Goal: Task Accomplishment & Management: Manage account settings

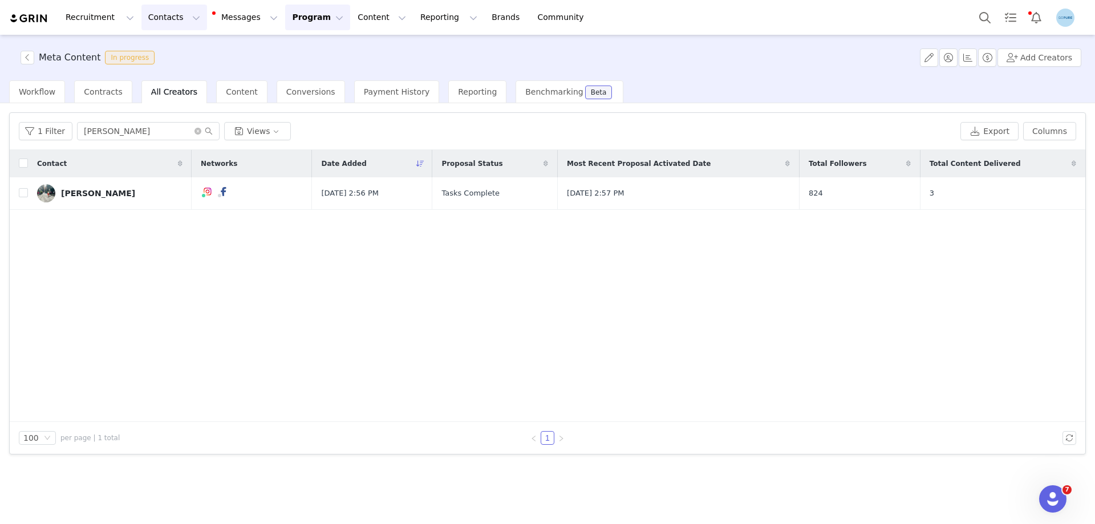
click at [159, 18] on button "Contacts Contacts" at bounding box center [174, 18] width 66 height 26
click at [166, 47] on p "Creators" at bounding box center [157, 50] width 34 height 12
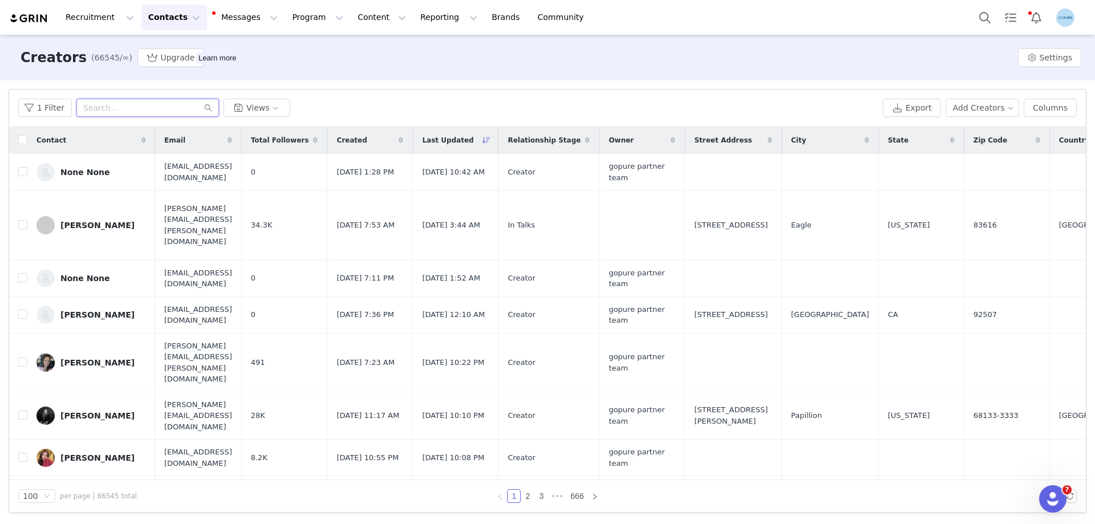
click at [110, 109] on input "text" at bounding box center [147, 108] width 143 height 18
paste input "[EMAIL_ADDRESS][DOMAIN_NAME]"
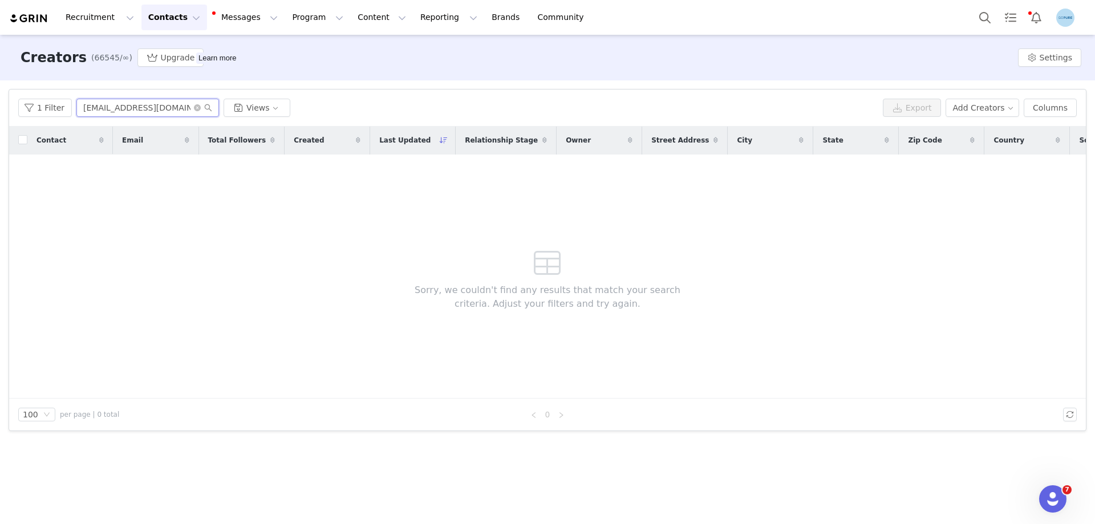
click at [108, 106] on input "[EMAIL_ADDRESS][DOMAIN_NAME]" at bounding box center [147, 108] width 143 height 18
paste input "rachelrogers7"
click at [147, 113] on input "[EMAIL_ADDRESS][DOMAIN_NAME]" at bounding box center [147, 108] width 143 height 18
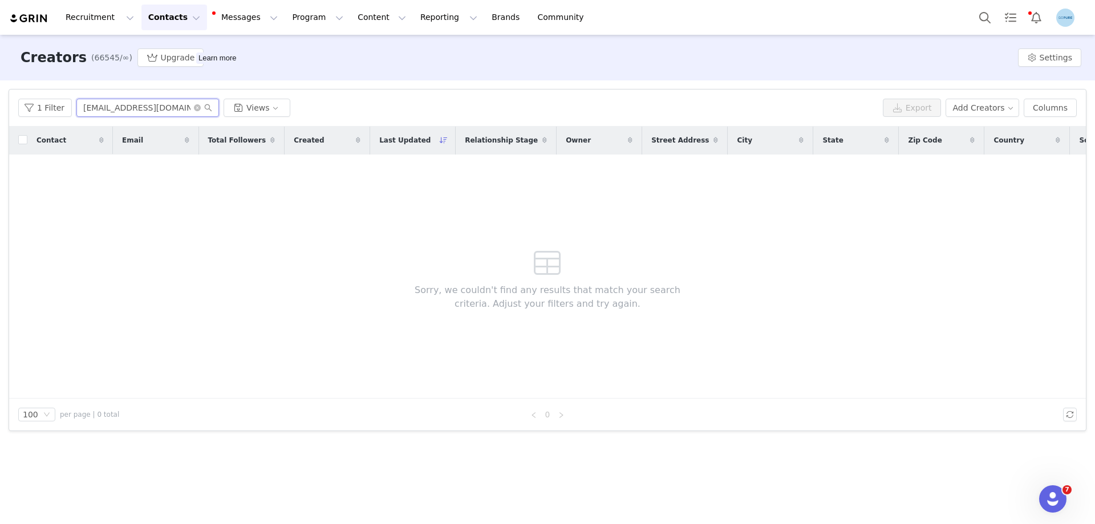
click at [147, 113] on input "[EMAIL_ADDRESS][DOMAIN_NAME]" at bounding box center [147, 108] width 143 height 18
paste input "arnorville23"
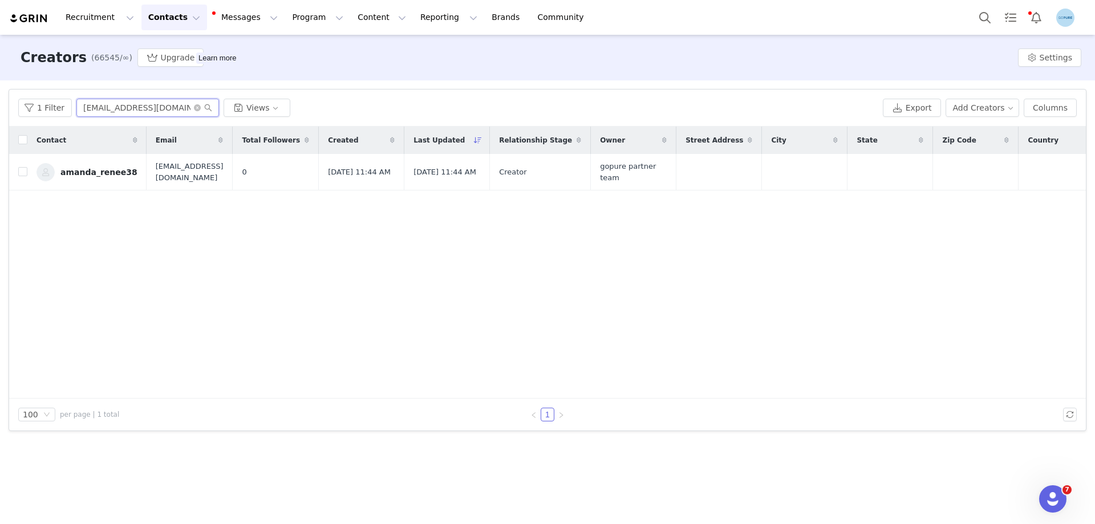
click at [105, 107] on input "[EMAIL_ADDRESS][DOMAIN_NAME]" at bounding box center [147, 108] width 143 height 18
paste input "dewulfcassi"
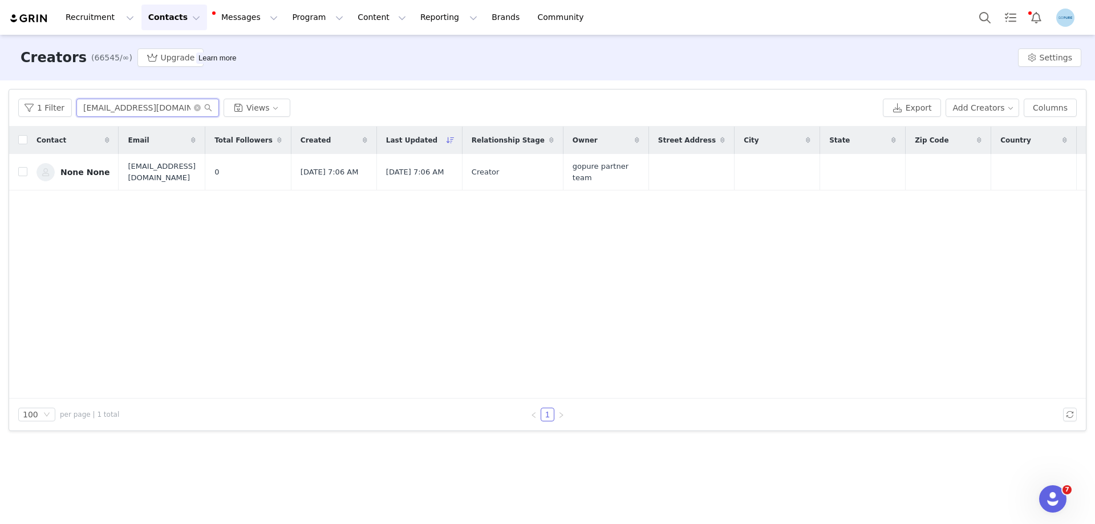
click at [100, 106] on input "[EMAIL_ADDRESS][DOMAIN_NAME]" at bounding box center [147, 108] width 143 height 18
click at [99, 107] on input "[EMAIL_ADDRESS][DOMAIN_NAME]" at bounding box center [147, 108] width 143 height 18
paste input "niseanndufresne"
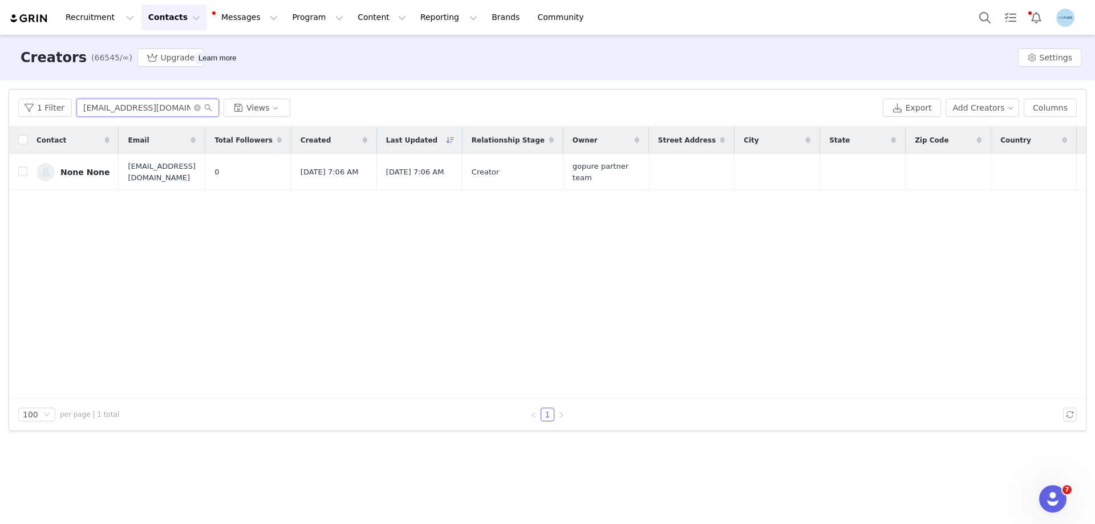
scroll to position [0, 3]
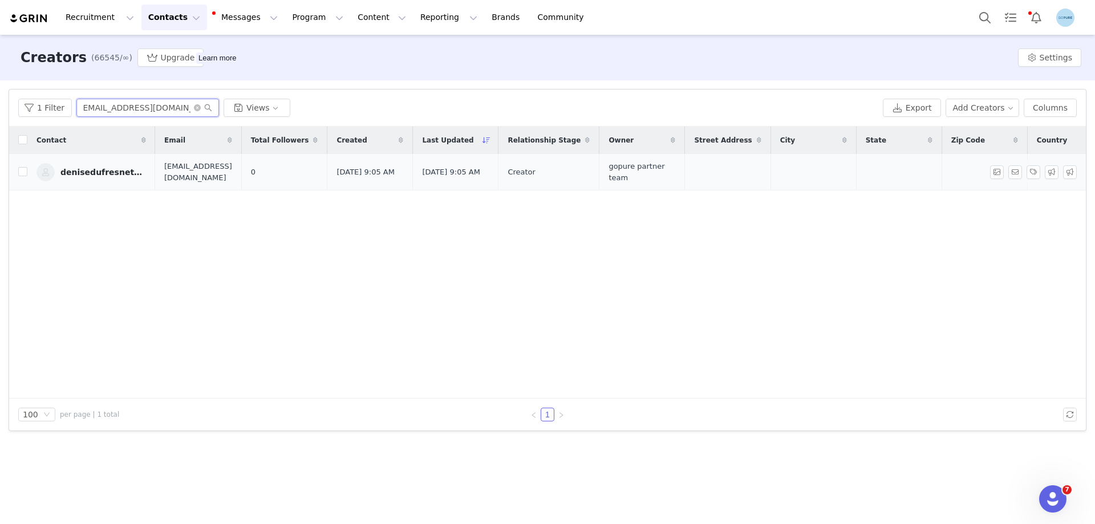
type input "[EMAIL_ADDRESS][DOMAIN_NAME]"
click at [194, 107] on icon "icon: close-circle" at bounding box center [197, 107] width 7 height 7
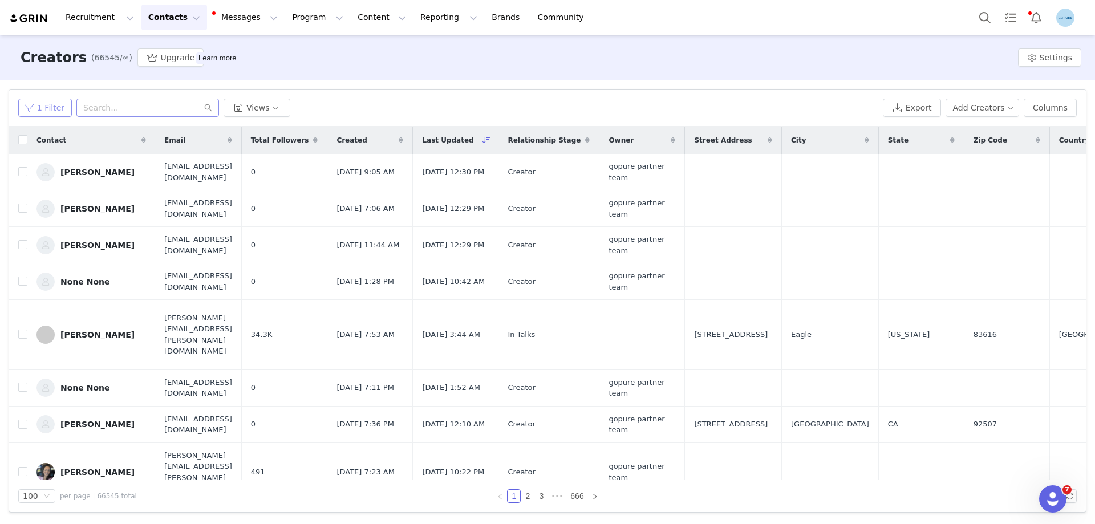
click at [51, 105] on button "1 Filter" at bounding box center [45, 108] width 54 height 18
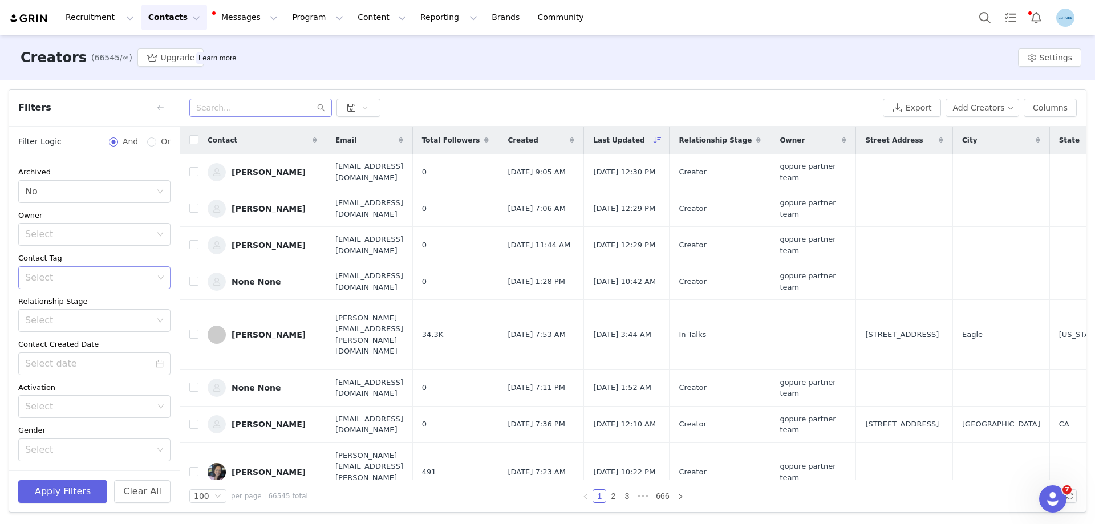
click at [58, 281] on div "Select" at bounding box center [89, 277] width 128 height 11
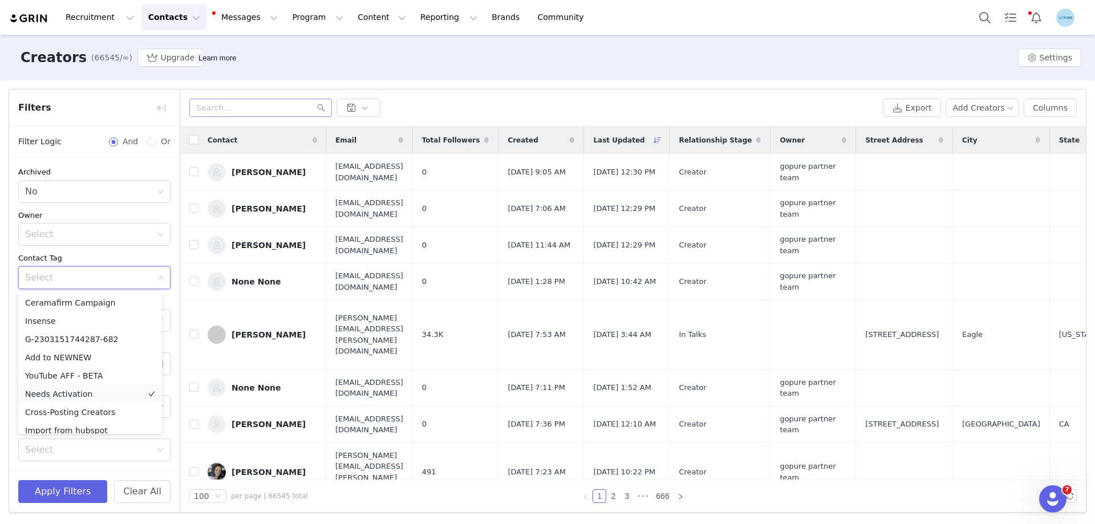
click at [62, 395] on li "Needs Activation" at bounding box center [90, 394] width 144 height 18
click at [71, 490] on button "Apply Filters" at bounding box center [62, 491] width 89 height 23
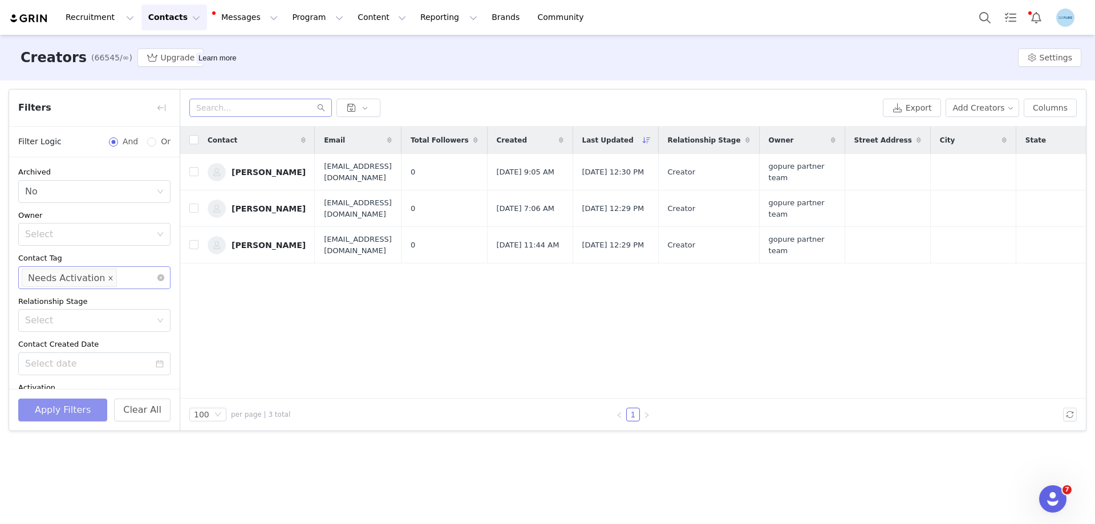
click at [109, 278] on icon "icon: close" at bounding box center [111, 277] width 4 height 4
click at [82, 413] on button "Apply Filters" at bounding box center [62, 410] width 89 height 23
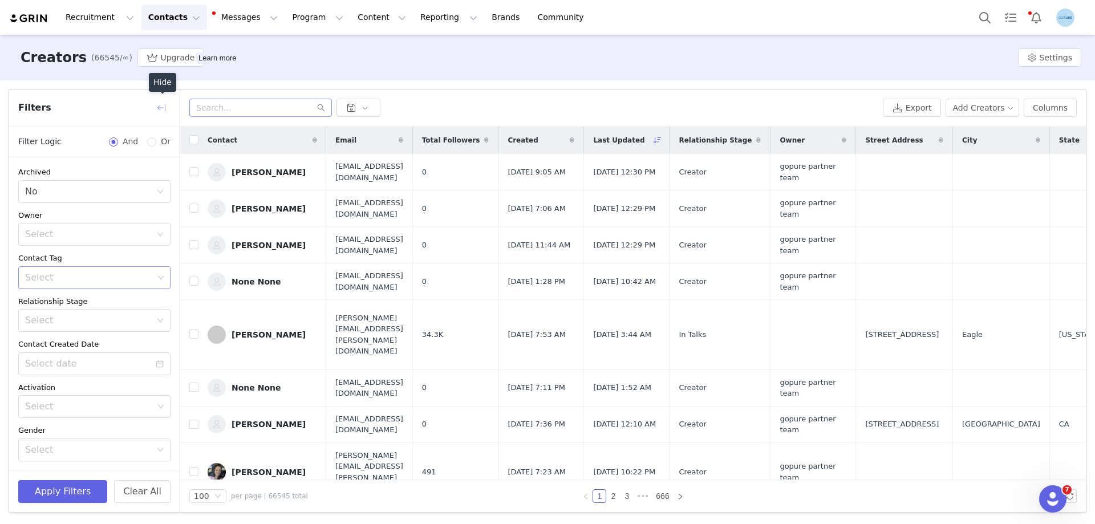
click at [160, 108] on button "button" at bounding box center [161, 108] width 18 height 18
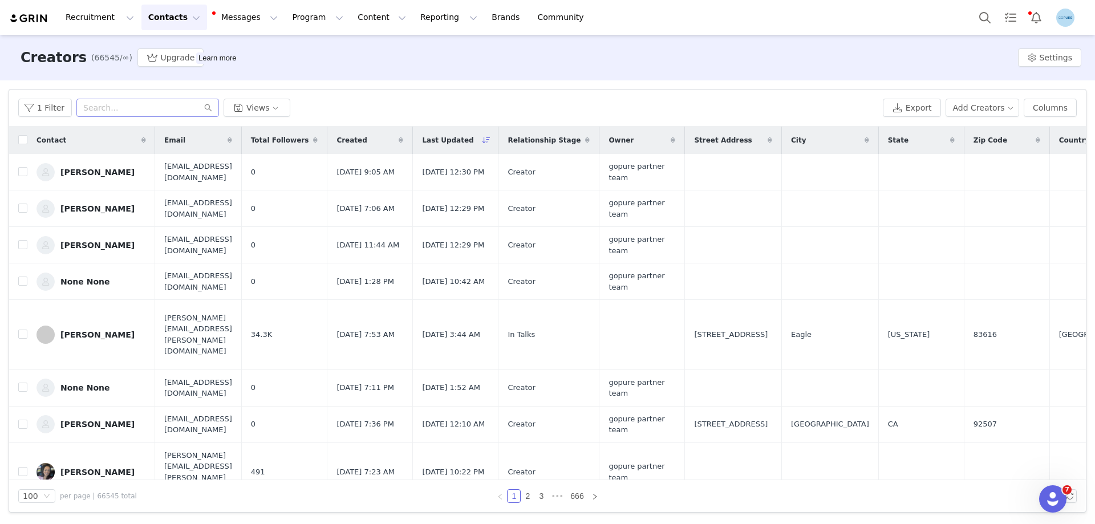
click at [151, 113] on input "text" at bounding box center [147, 108] width 143 height 18
paste input "[EMAIL_ADDRESS][DOMAIN_NAME]"
click at [158, 108] on input "[EMAIL_ADDRESS][DOMAIN_NAME]" at bounding box center [147, 108] width 143 height 18
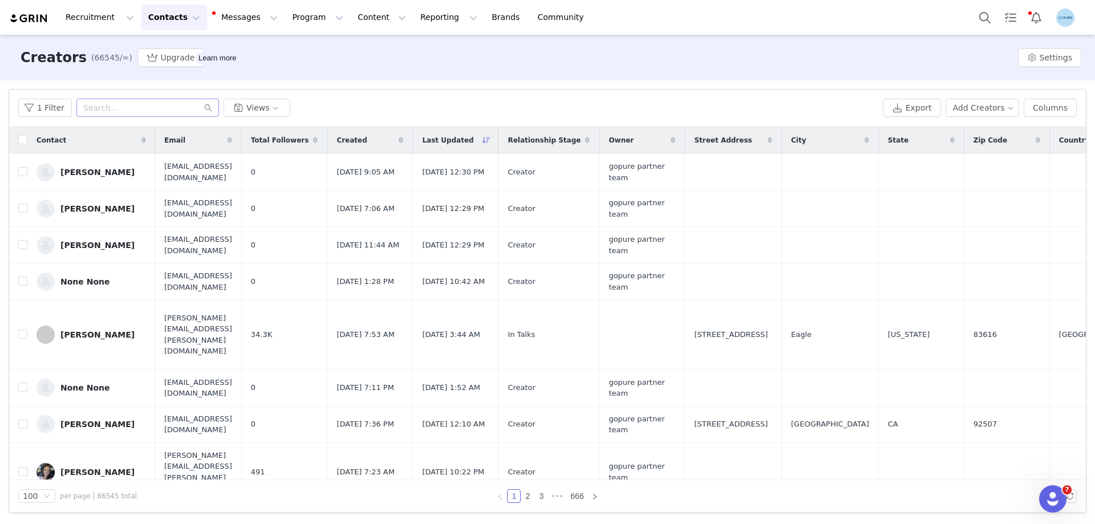
paste input "gretaann1111"
click at [134, 113] on input "[EMAIL_ADDRESS][DOMAIN_NAME]" at bounding box center [147, 108] width 143 height 18
paste input "[EMAIL_ADDRESS]"
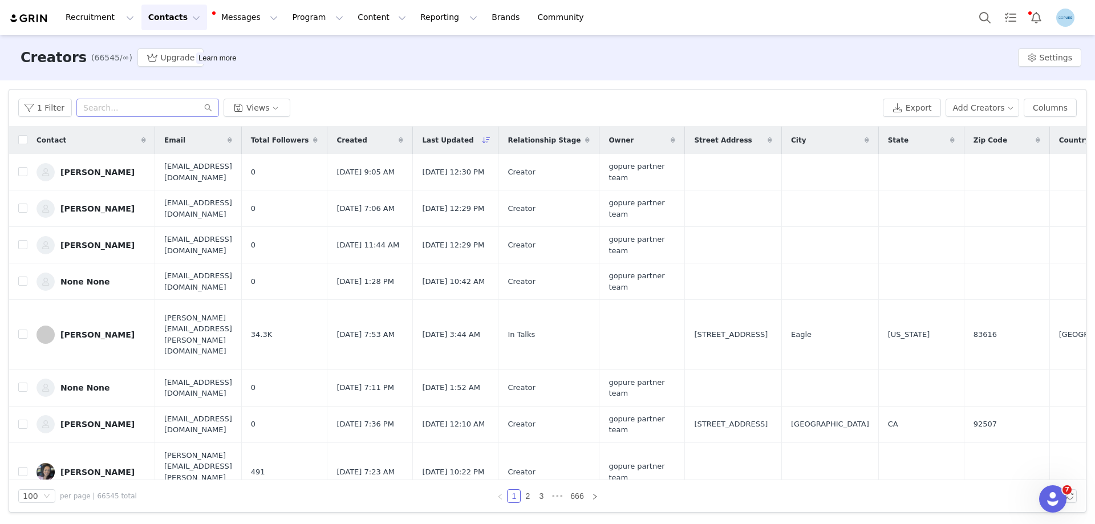
click at [131, 110] on input "[EMAIL_ADDRESS][DOMAIN_NAME]" at bounding box center [147, 108] width 143 height 18
paste input "[EMAIL_ADDRESS]"
click at [124, 111] on input "[EMAIL_ADDRESS][DOMAIN_NAME]" at bounding box center [147, 108] width 143 height 18
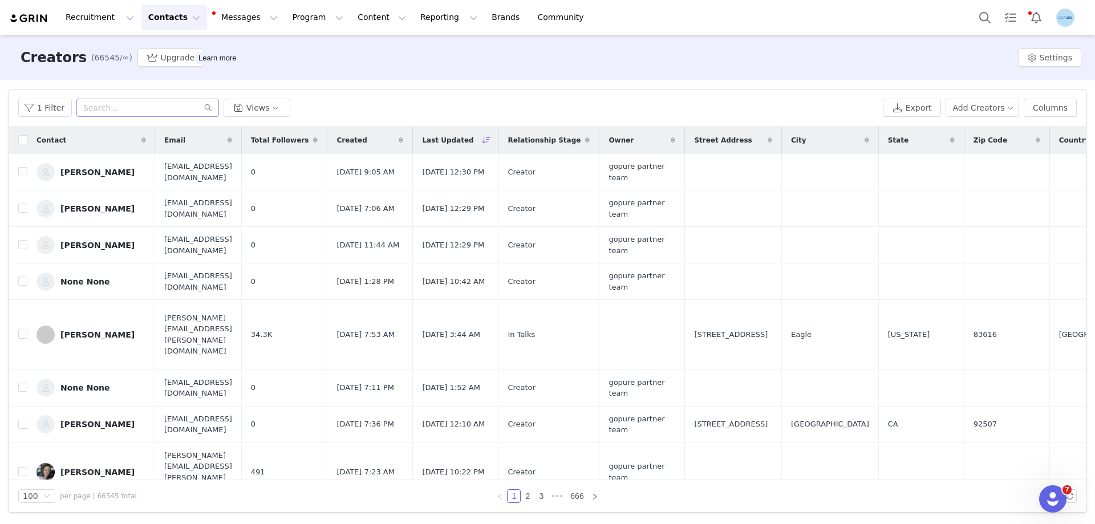
click at [124, 111] on input "[EMAIL_ADDRESS][DOMAIN_NAME]" at bounding box center [147, 108] width 143 height 18
paste input "bennettandrea1992"
click at [181, 107] on input "[EMAIL_ADDRESS][DOMAIN_NAME]" at bounding box center [147, 108] width 143 height 18
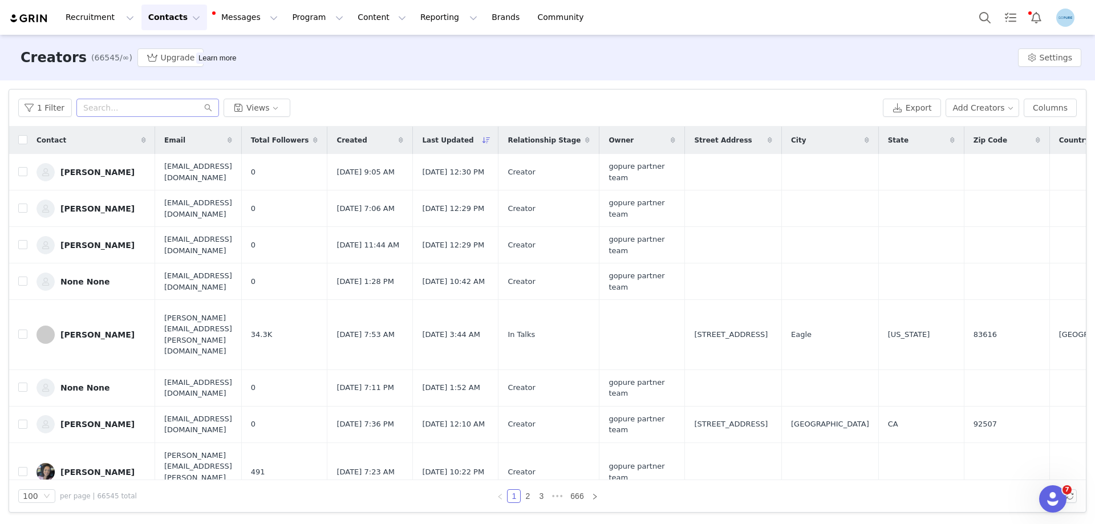
click at [181, 107] on input "[EMAIL_ADDRESS][DOMAIN_NAME]" at bounding box center [147, 108] width 143 height 18
paste input "kharelkrishma6"
click at [129, 114] on input "[EMAIL_ADDRESS][DOMAIN_NAME]" at bounding box center [147, 108] width 143 height 18
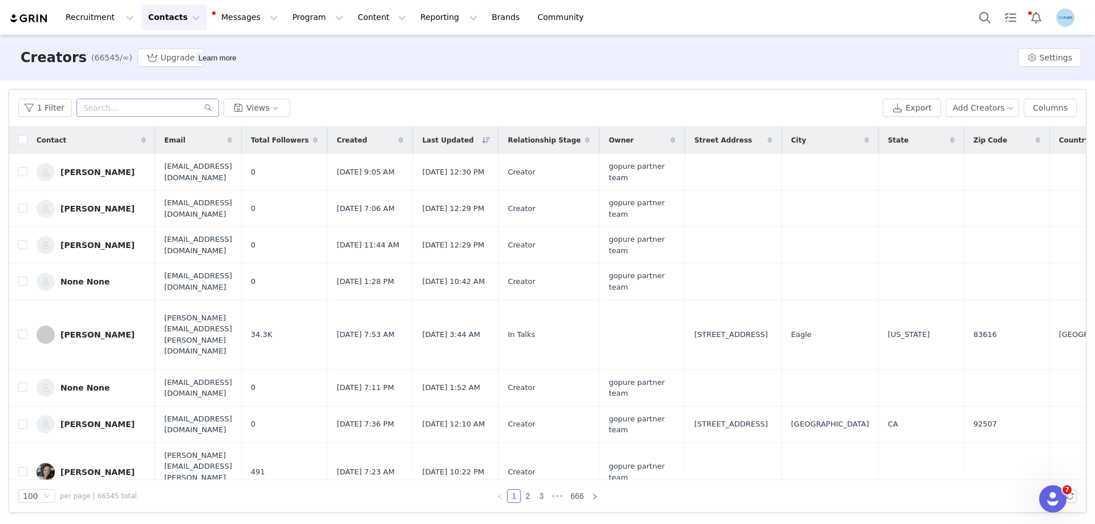
paste input "atheruiz019"
click at [116, 110] on input "[EMAIL_ADDRESS][DOMAIN_NAME]" at bounding box center [147, 108] width 143 height 18
paste input "[EMAIL_ADDRESS]"
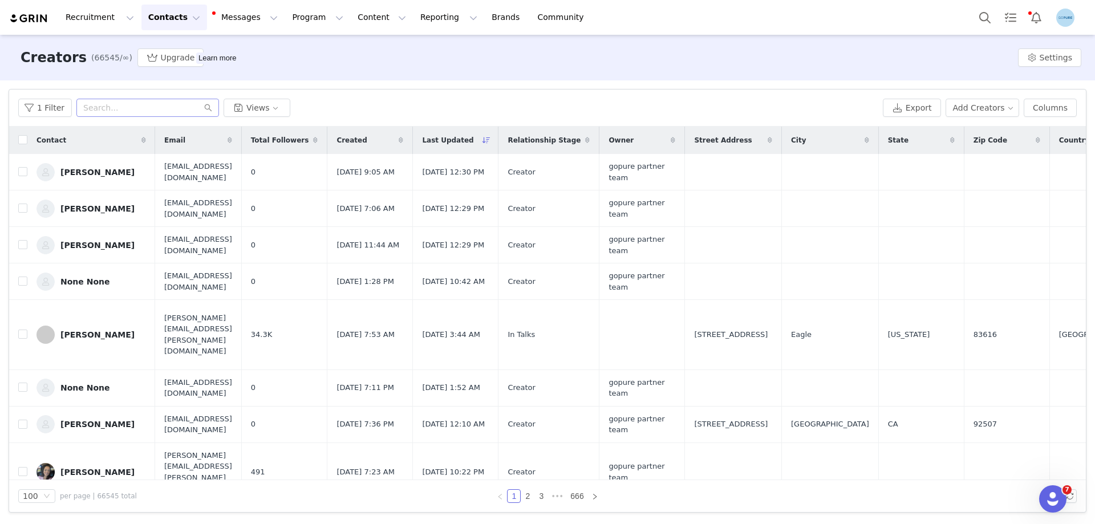
click at [148, 105] on input "[EMAIL_ADDRESS][DOMAIN_NAME]" at bounding box center [147, 108] width 143 height 18
paste input "[EMAIL_ADDRESS]"
click at [139, 107] on input "[EMAIL_ADDRESS][DOMAIN_NAME]" at bounding box center [147, 108] width 143 height 18
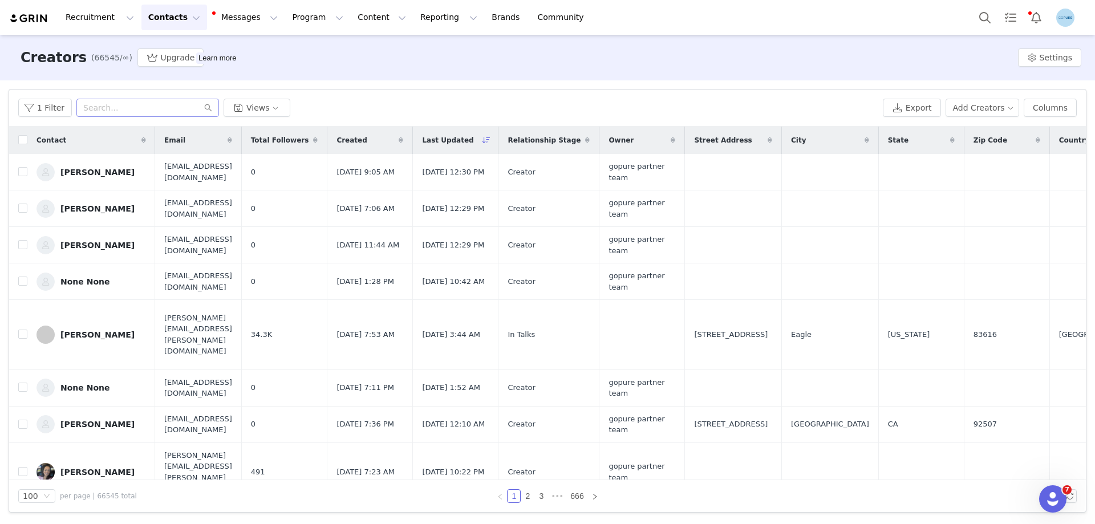
click at [139, 107] on input "[EMAIL_ADDRESS][DOMAIN_NAME]" at bounding box center [147, 108] width 143 height 18
paste input "[EMAIL_ADDRESS]"
click at [140, 111] on input "[EMAIL_ADDRESS][DOMAIN_NAME]" at bounding box center [147, 108] width 143 height 18
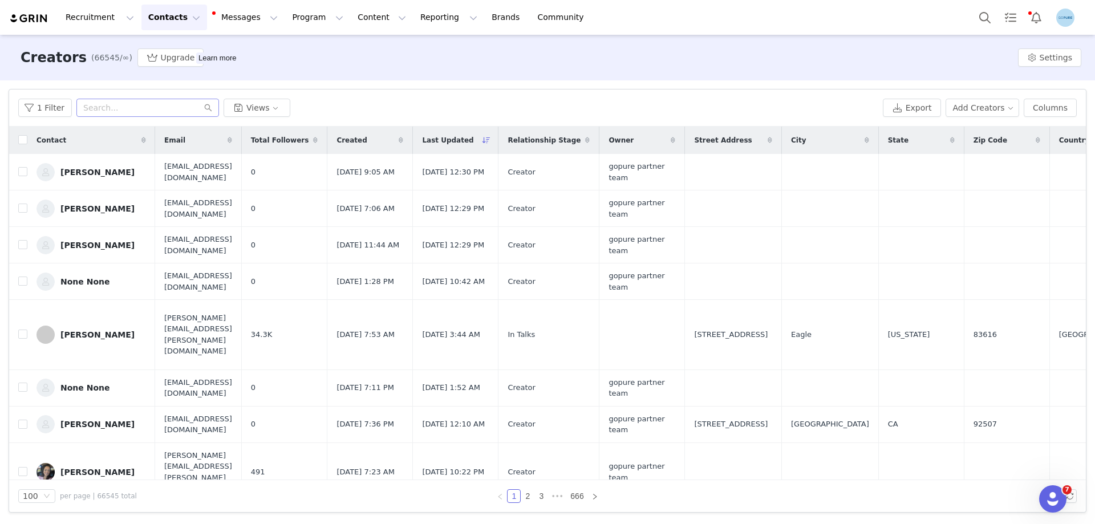
click at [140, 111] on input "[EMAIL_ADDRESS][DOMAIN_NAME]" at bounding box center [147, 108] width 143 height 18
paste
click at [111, 107] on input "[EMAIL_ADDRESS][DOMAIN_NAME]" at bounding box center [147, 108] width 143 height 18
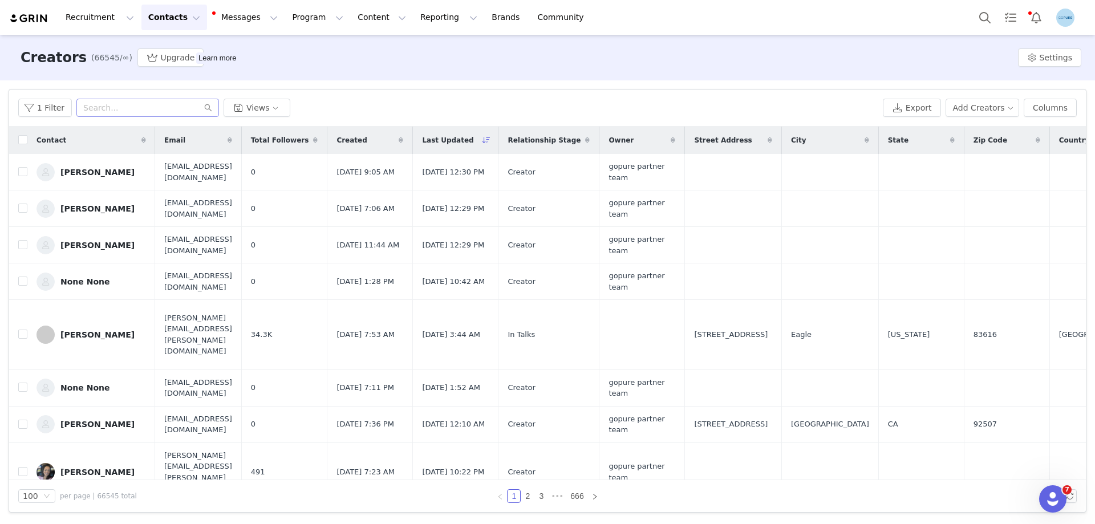
click at [128, 111] on input "[EMAIL_ADDRESS][DOMAIN_NAME]" at bounding box center [147, 108] width 143 height 18
click at [153, 105] on input "[EMAIL_ADDRESS][DOMAIN_NAME]" at bounding box center [147, 108] width 143 height 18
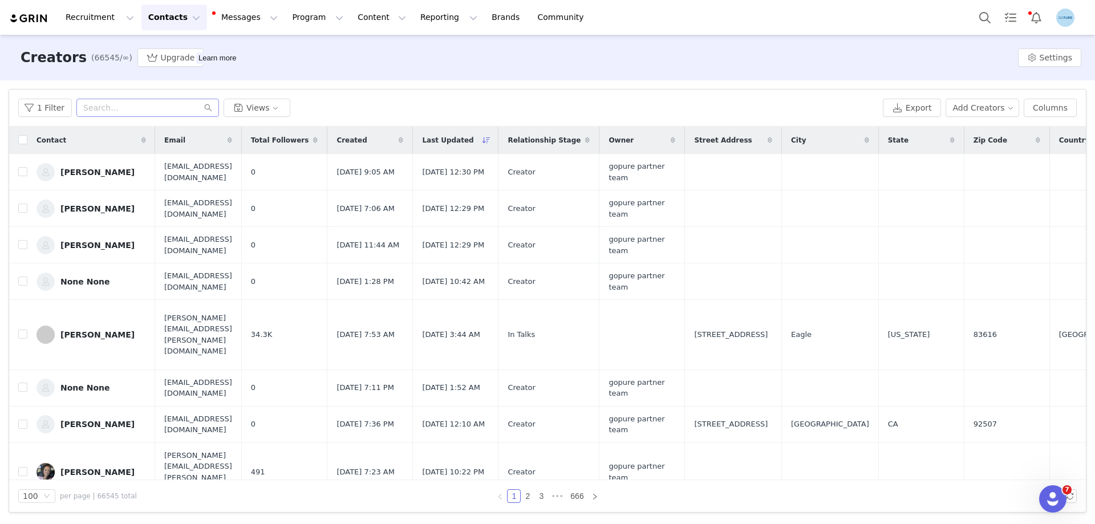
click at [153, 105] on input "[EMAIL_ADDRESS][DOMAIN_NAME]" at bounding box center [147, 108] width 143 height 18
click at [149, 103] on input "[EMAIL_ADDRESS][DOMAIN_NAME]" at bounding box center [147, 108] width 143 height 18
click at [160, 113] on input "[EMAIL_ADDRESS][DOMAIN_NAME]" at bounding box center [147, 108] width 143 height 18
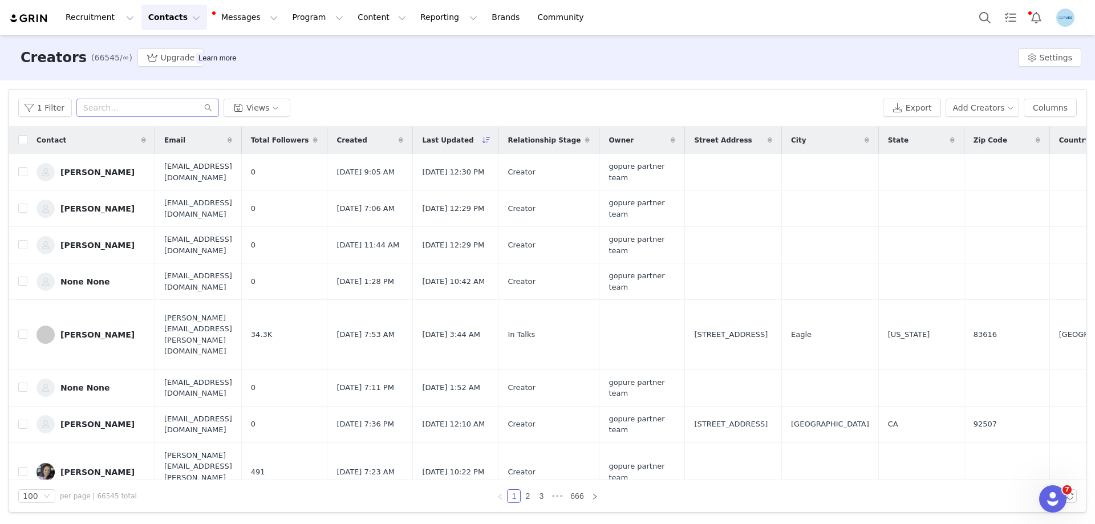
click at [160, 113] on input "[EMAIL_ADDRESS][DOMAIN_NAME]" at bounding box center [147, 108] width 143 height 18
click at [122, 113] on input "[EMAIL_ADDRESS][DOMAIN_NAME]" at bounding box center [147, 108] width 143 height 18
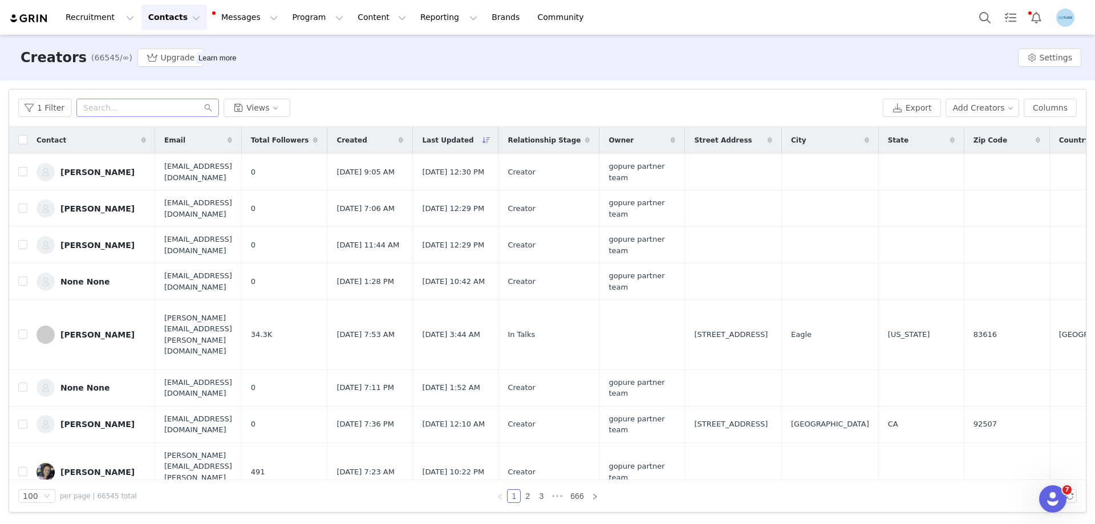
click at [140, 113] on input "[EMAIL_ADDRESS][DOMAIN_NAME]" at bounding box center [147, 108] width 143 height 18
click at [105, 112] on input "[EMAIL_ADDRESS][DOMAIN_NAME]" at bounding box center [147, 108] width 143 height 18
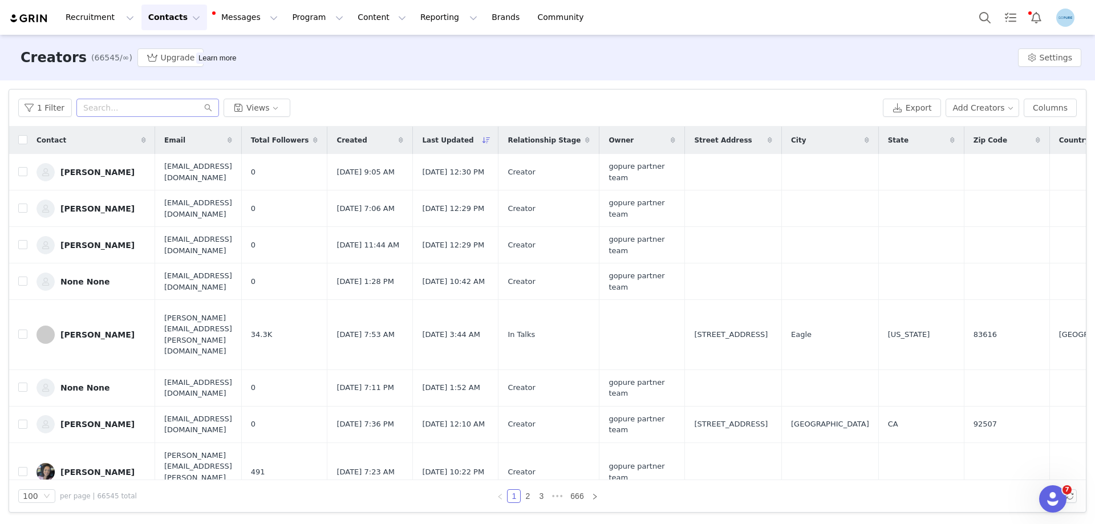
click at [105, 112] on input "[EMAIL_ADDRESS][DOMAIN_NAME]" at bounding box center [147, 108] width 143 height 18
click at [99, 110] on input "[EMAIL_ADDRESS][DOMAIN_NAME]" at bounding box center [147, 108] width 143 height 18
click at [153, 105] on input "[EMAIL_ADDRESS][DOMAIN_NAME]" at bounding box center [147, 108] width 143 height 18
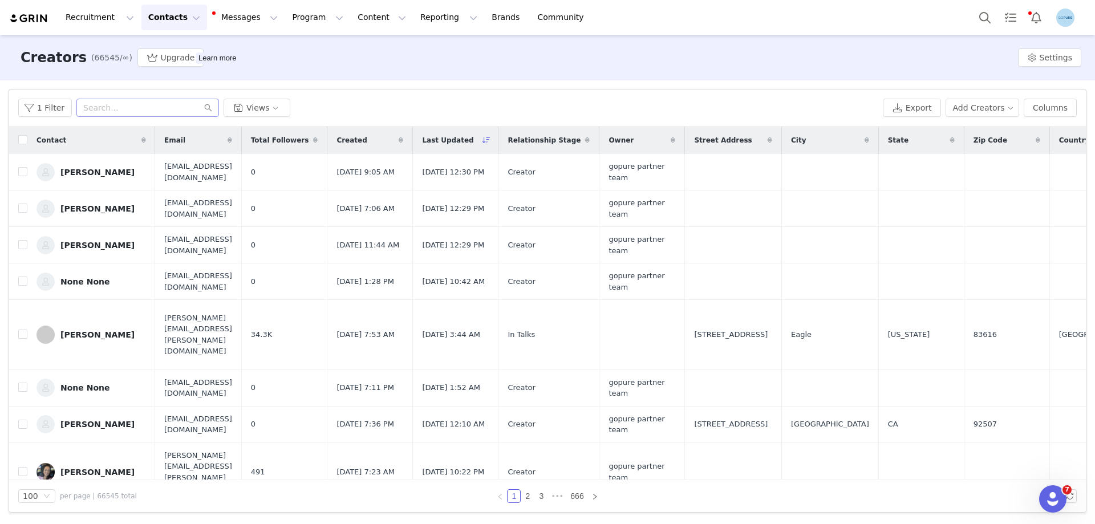
click at [153, 105] on input "[EMAIL_ADDRESS][DOMAIN_NAME]" at bounding box center [147, 108] width 143 height 18
type input "[EMAIL_ADDRESS][DOMAIN_NAME]"
click div "None None"
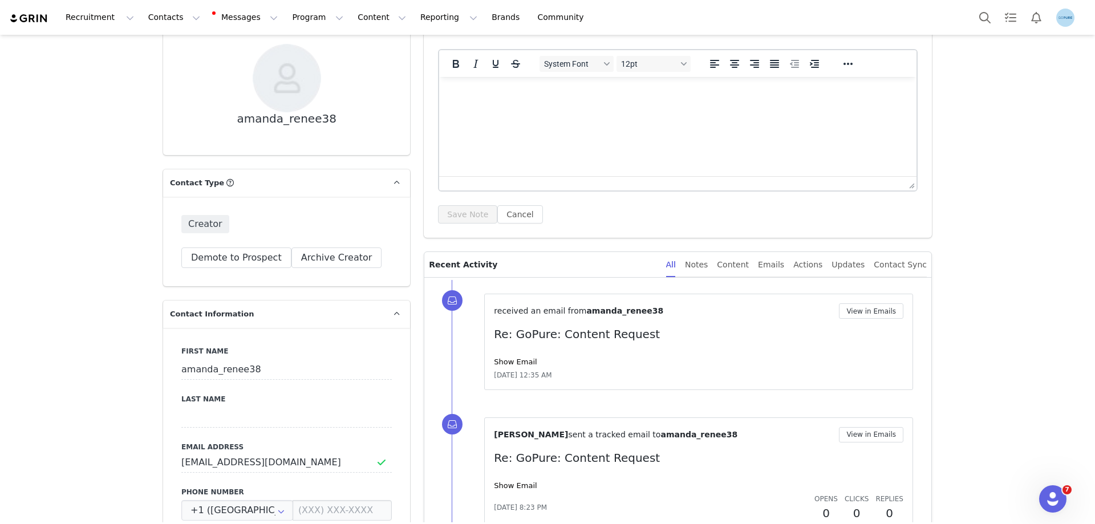
scroll to position [171, 0]
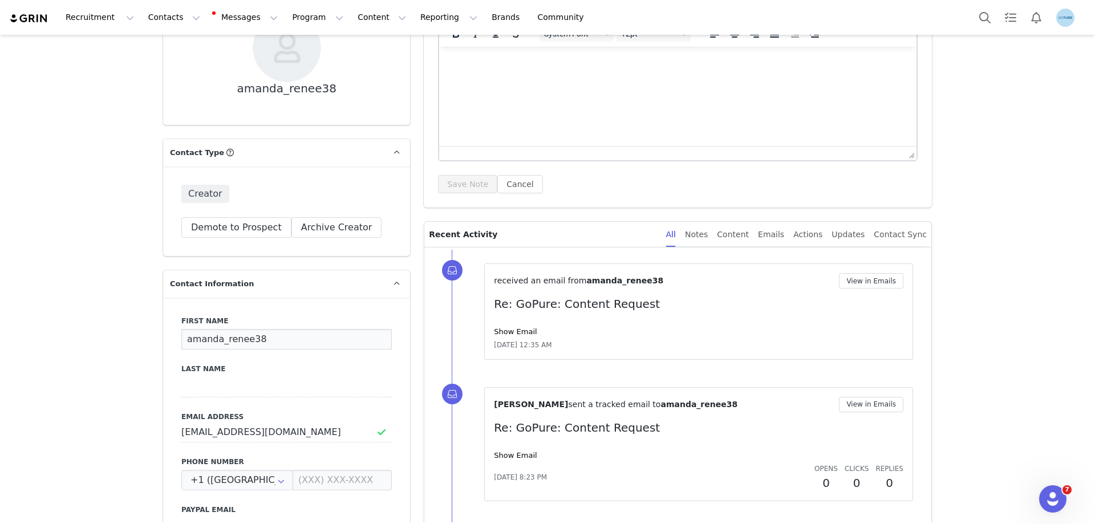
click at [201, 342] on input "amanda_renee38" at bounding box center [286, 339] width 210 height 21
paste input "[PERSON_NAME]"
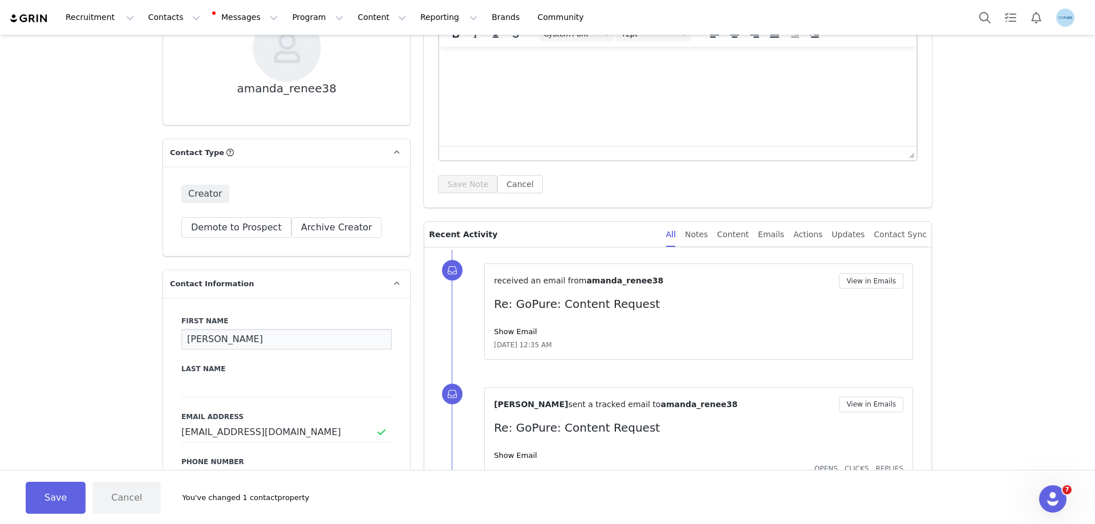
click at [224, 336] on input "[PERSON_NAME]" at bounding box center [286, 339] width 210 height 21
type input "Amanda"
click at [192, 393] on input at bounding box center [286, 387] width 210 height 21
paste input "Norville"
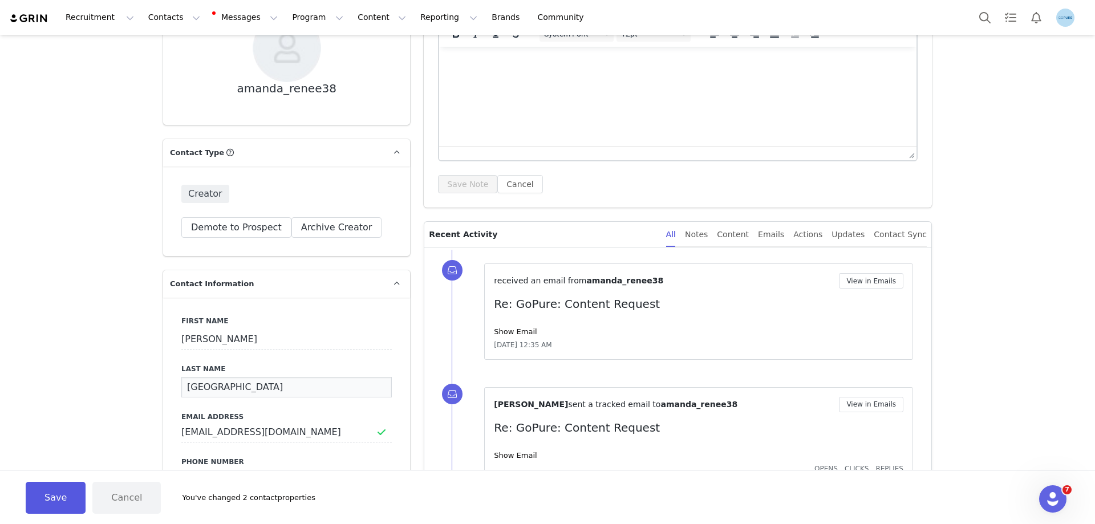
type input "Norville"
click at [52, 496] on button "Save" at bounding box center [56, 498] width 60 height 32
type input "Amanda"
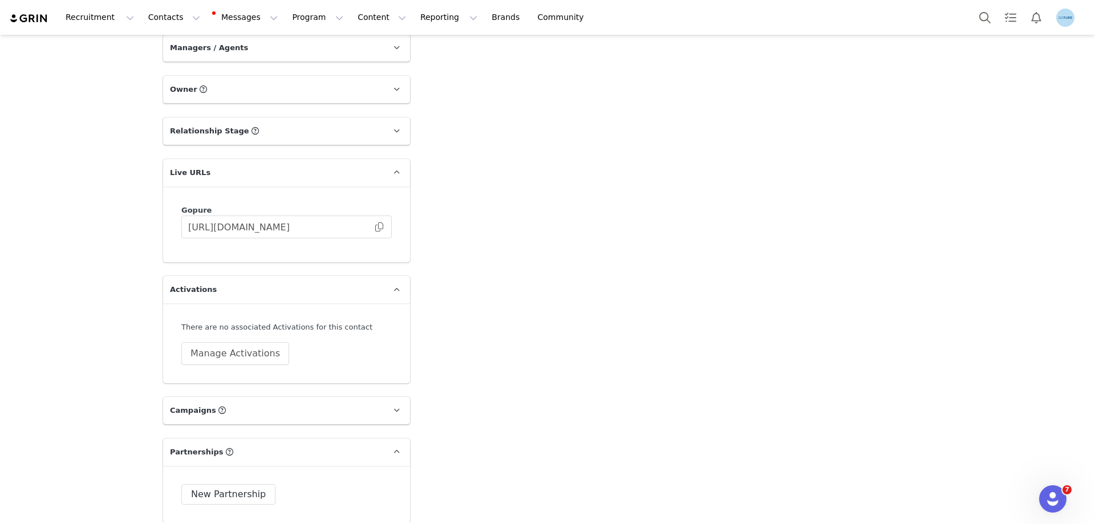
scroll to position [1540, 0]
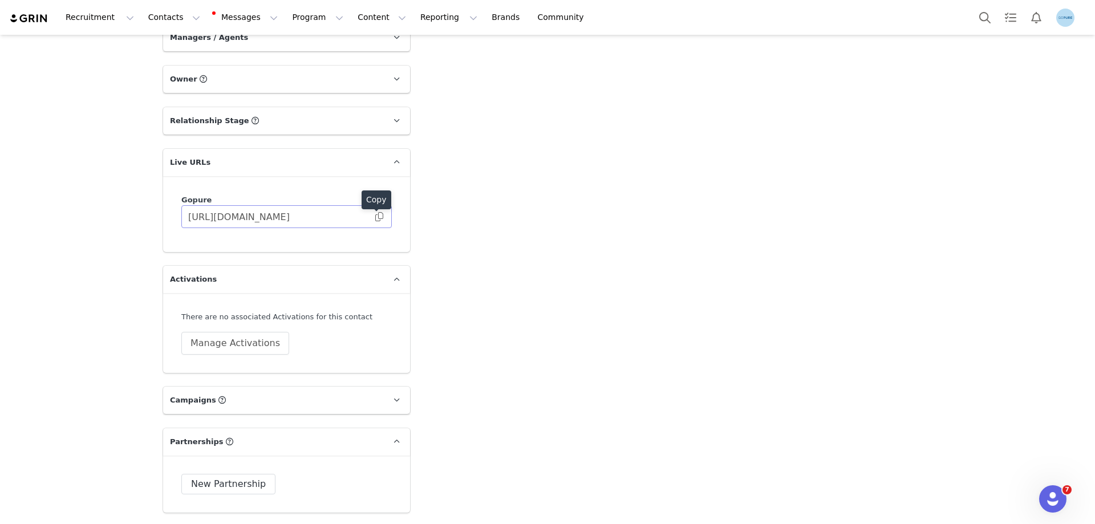
click at [375, 217] on span at bounding box center [378, 217] width 11 height 0
click at [251, 344] on button "Manage Activations" at bounding box center [235, 343] width 108 height 23
click at [212, 387] on div "Select Activation" at bounding box center [199, 387] width 111 height 17
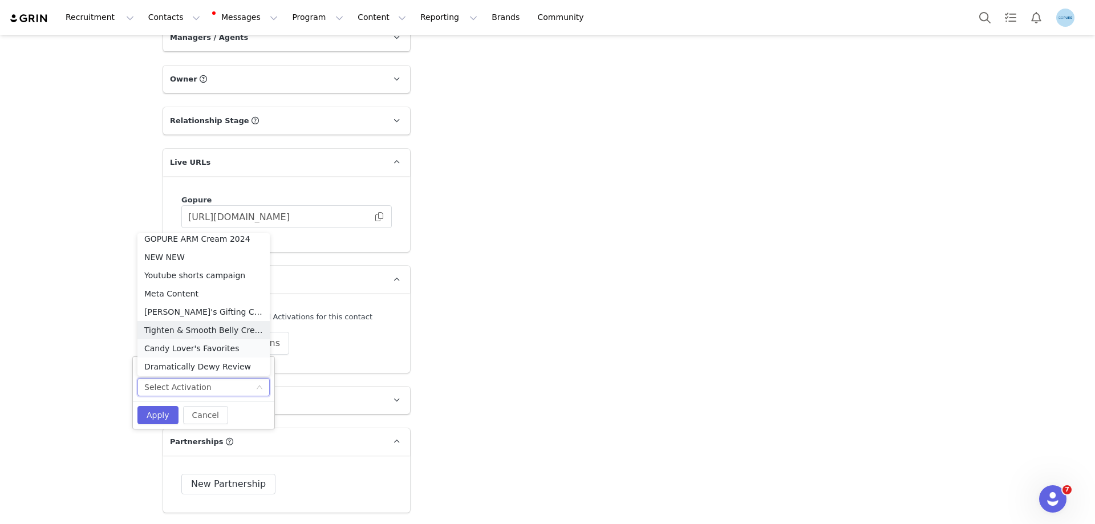
scroll to position [464, 0]
click at [184, 290] on li "Meta Content" at bounding box center [203, 291] width 132 height 18
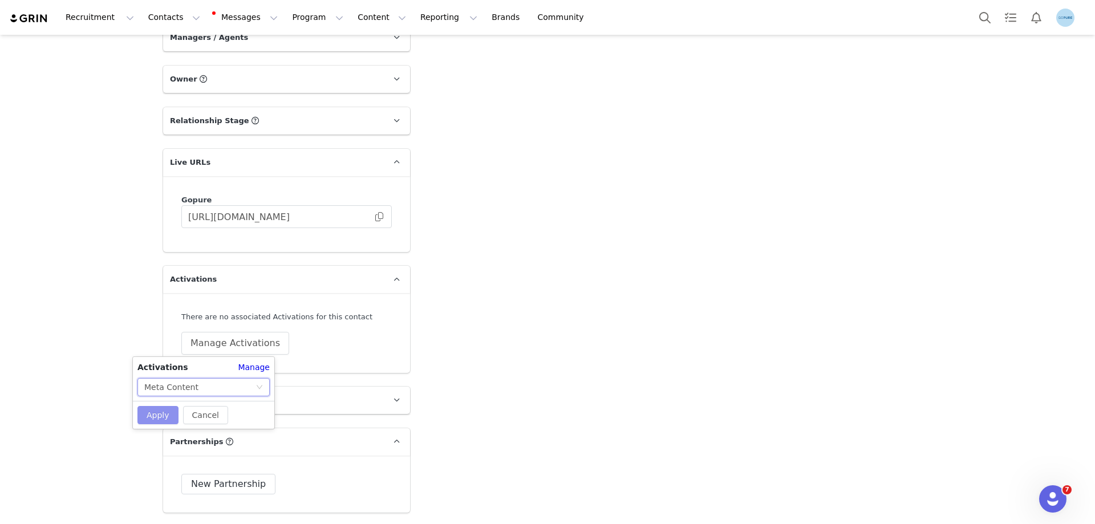
click at [152, 411] on button "Apply" at bounding box center [157, 415] width 41 height 18
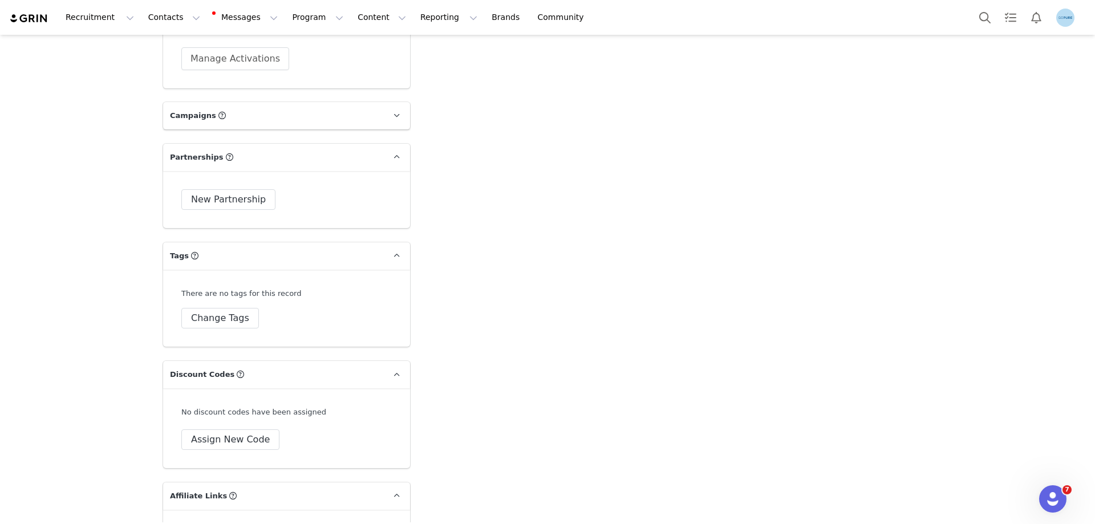
scroll to position [1825, 0]
click at [235, 315] on button "Change Tags" at bounding box center [220, 317] width 78 height 21
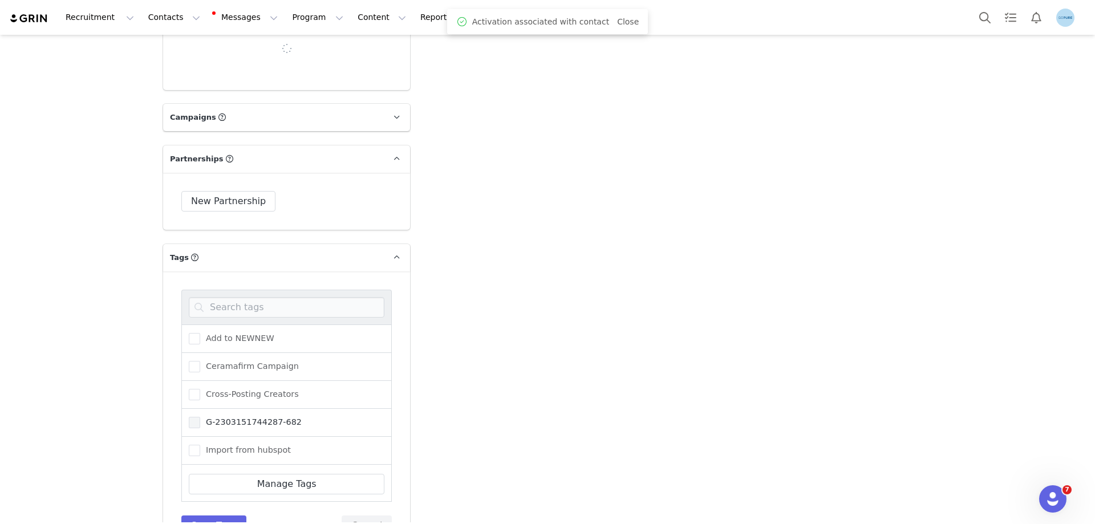
scroll to position [57, 0]
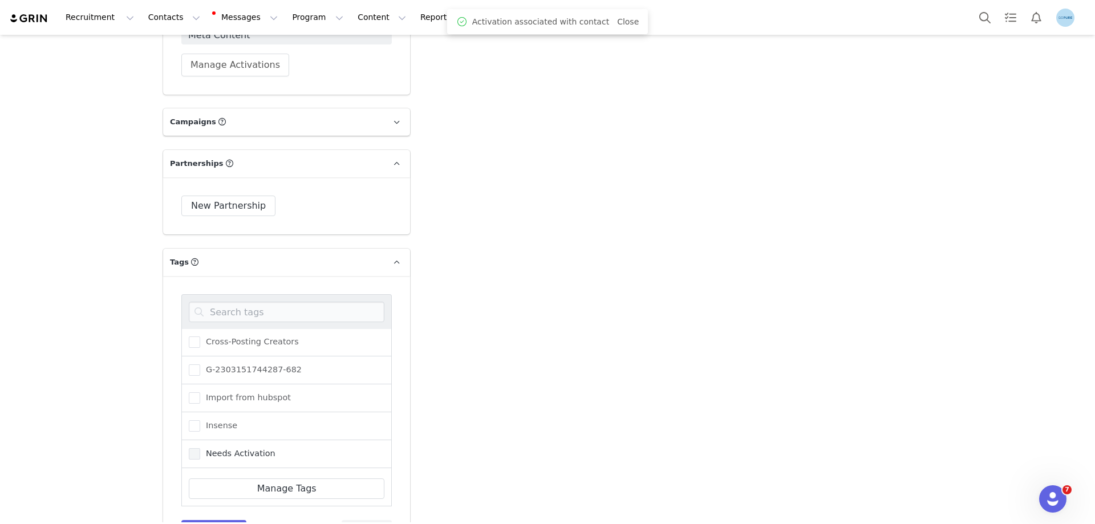
click at [225, 456] on span "Needs Activation" at bounding box center [237, 453] width 75 height 11
click at [200, 448] on input "Needs Activation" at bounding box center [200, 448] width 0 height 0
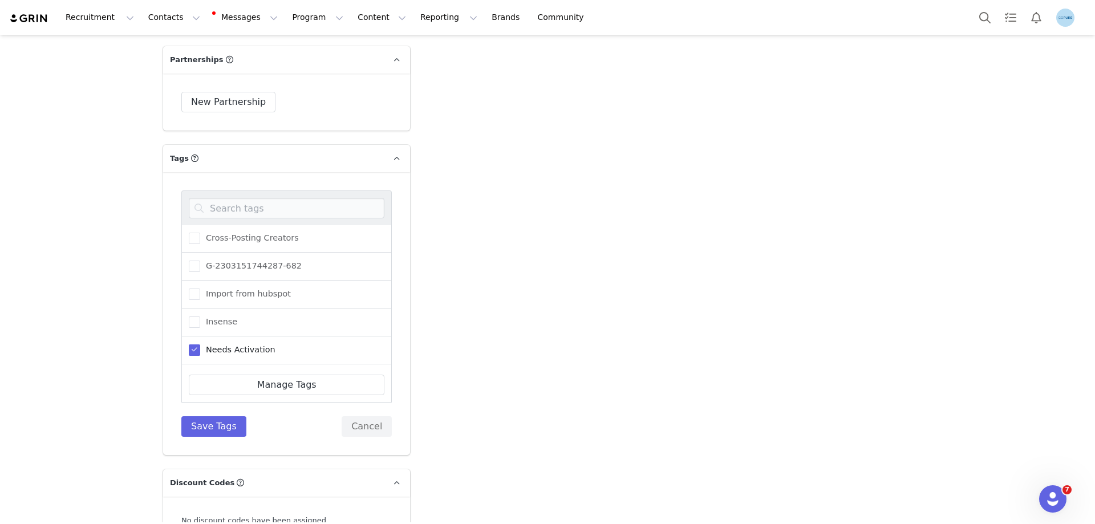
scroll to position [1939, 0]
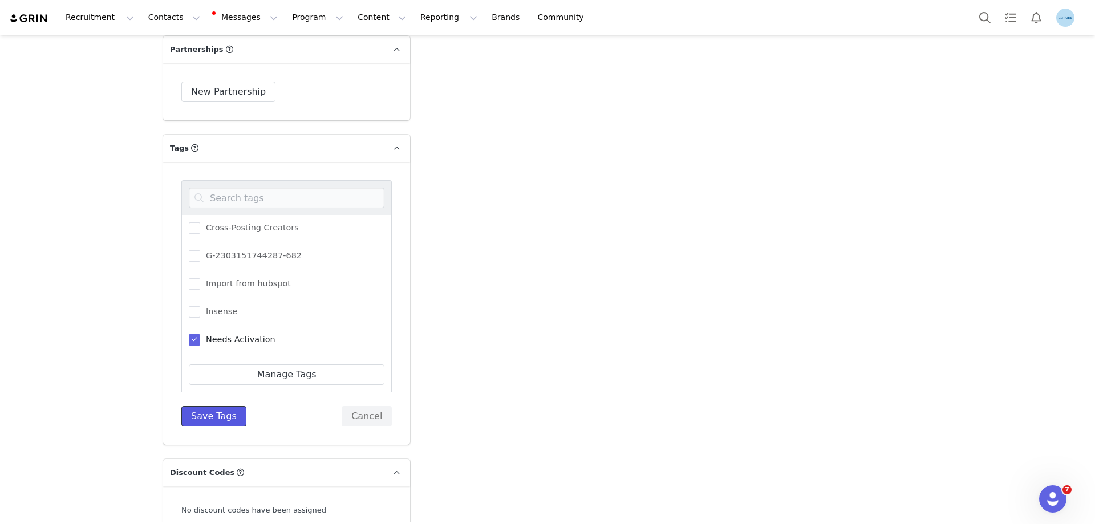
click at [209, 415] on button "Save Tags" at bounding box center [213, 416] width 65 height 21
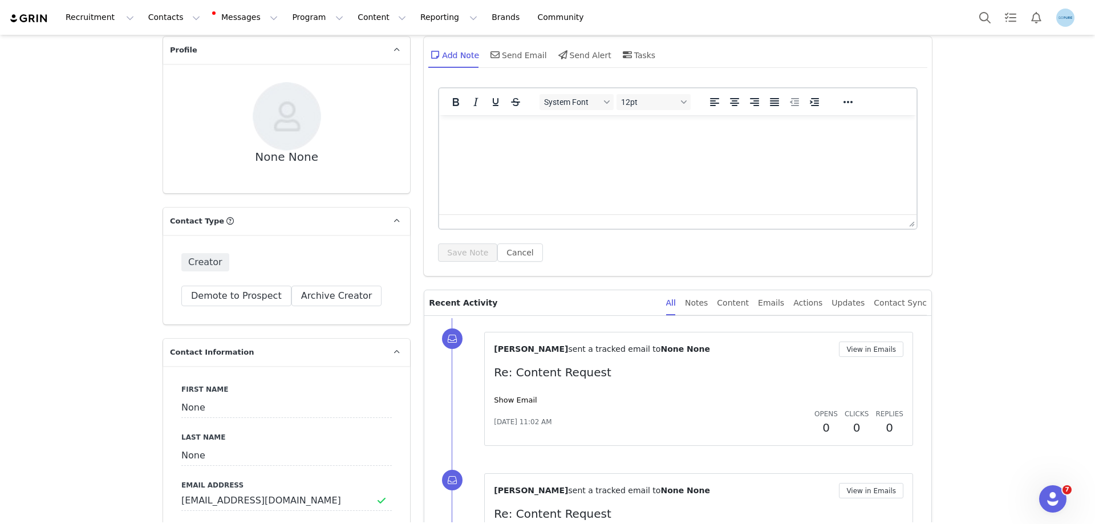
scroll to position [114, 0]
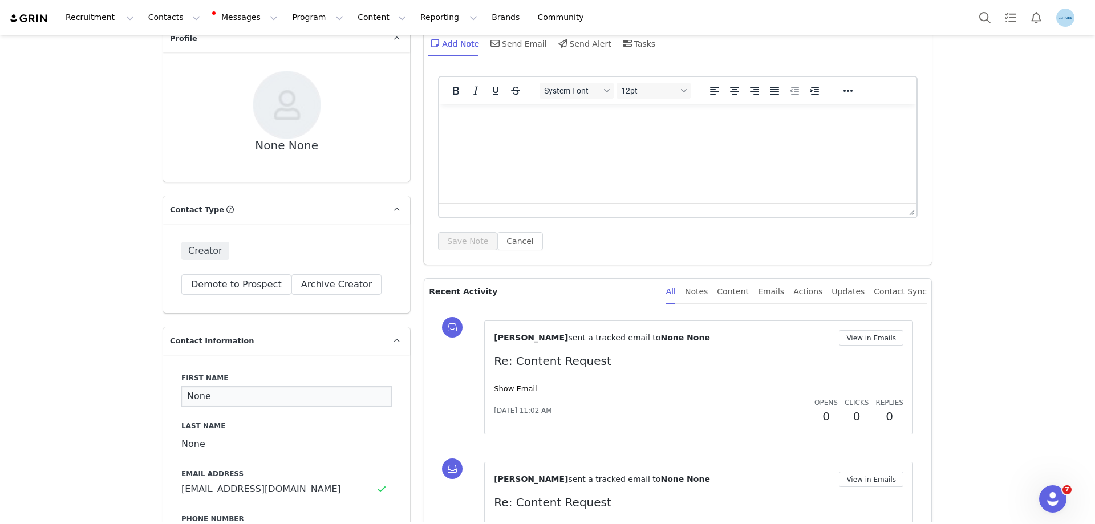
click at [201, 400] on input "None" at bounding box center [286, 396] width 210 height 21
paste input "[PERSON_NAME]"
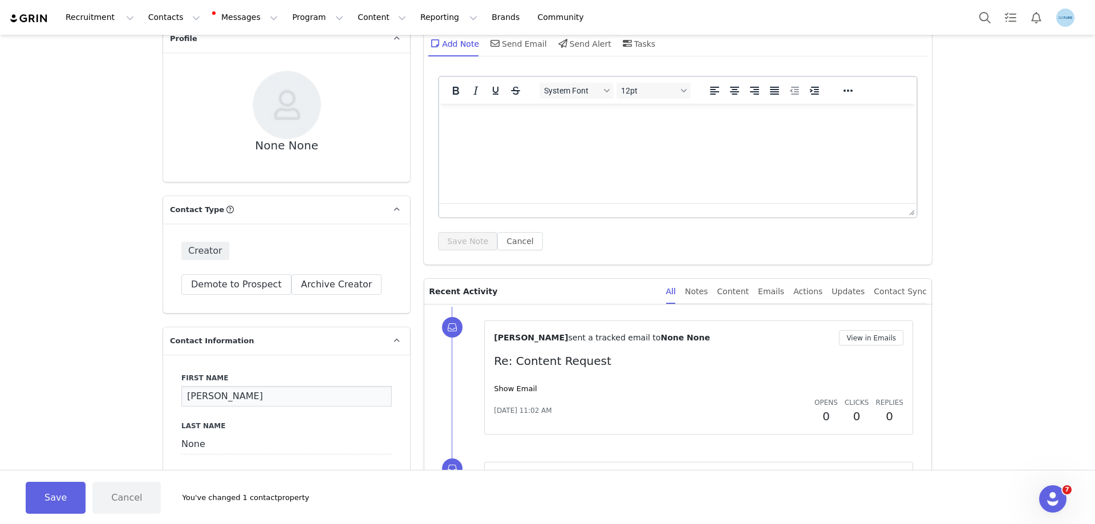
click at [223, 398] on input "[PERSON_NAME]" at bounding box center [286, 396] width 210 height 21
type input "Cassie"
click at [196, 446] on input "None" at bounding box center [286, 444] width 210 height 21
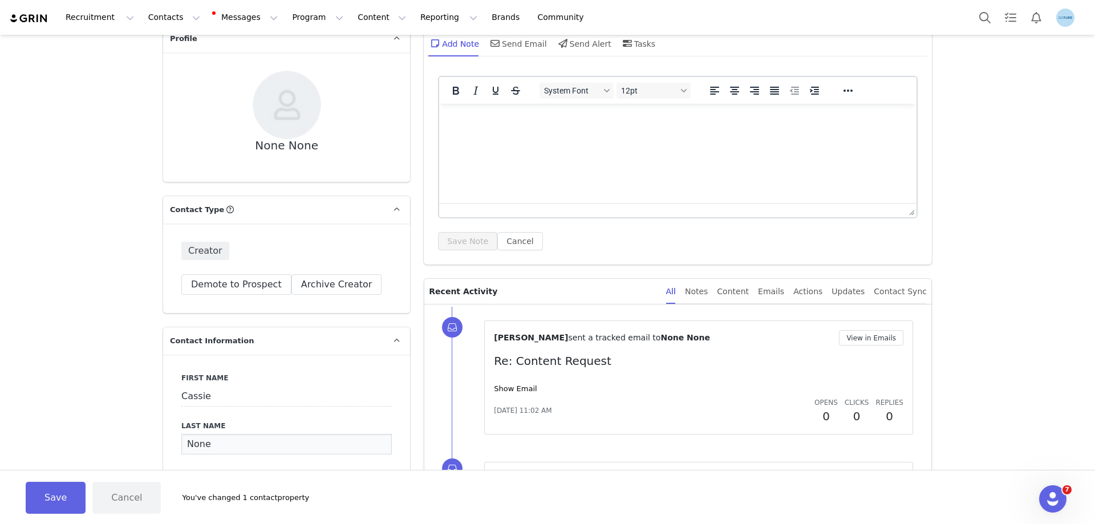
paste input "DeWulf"
type input "DeWulf"
click at [55, 501] on button "Save" at bounding box center [56, 498] width 60 height 32
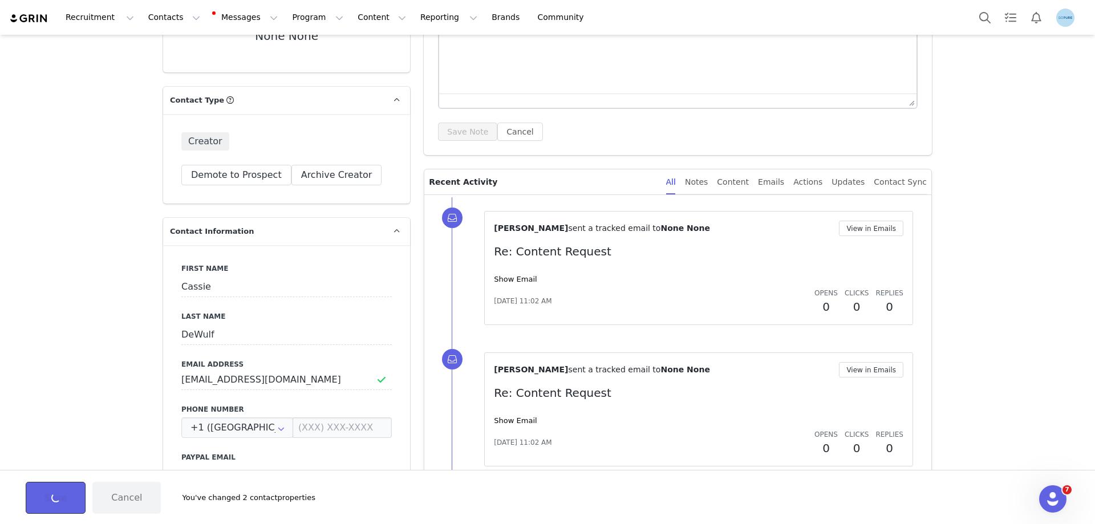
type input "Cassie"
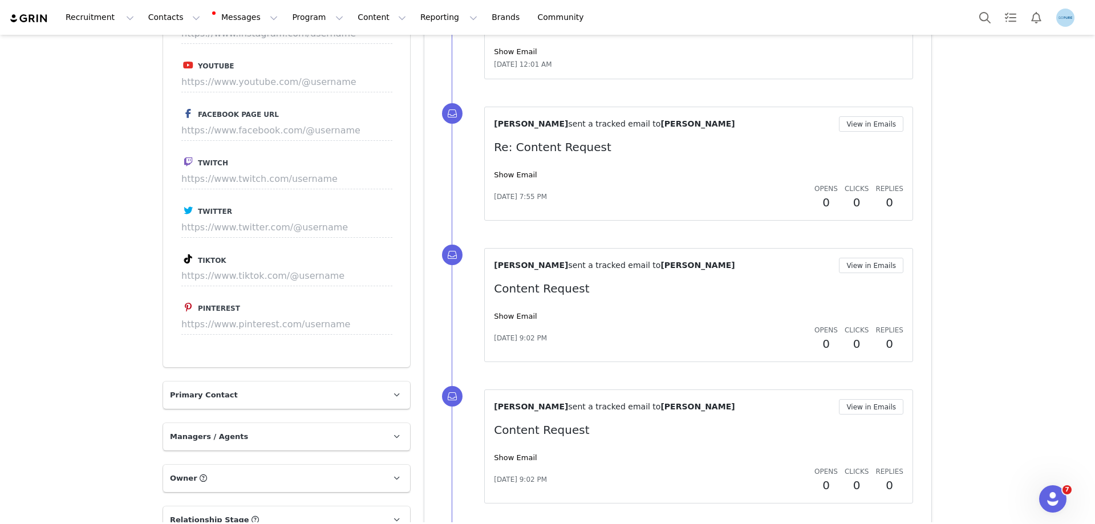
scroll to position [1369, 0]
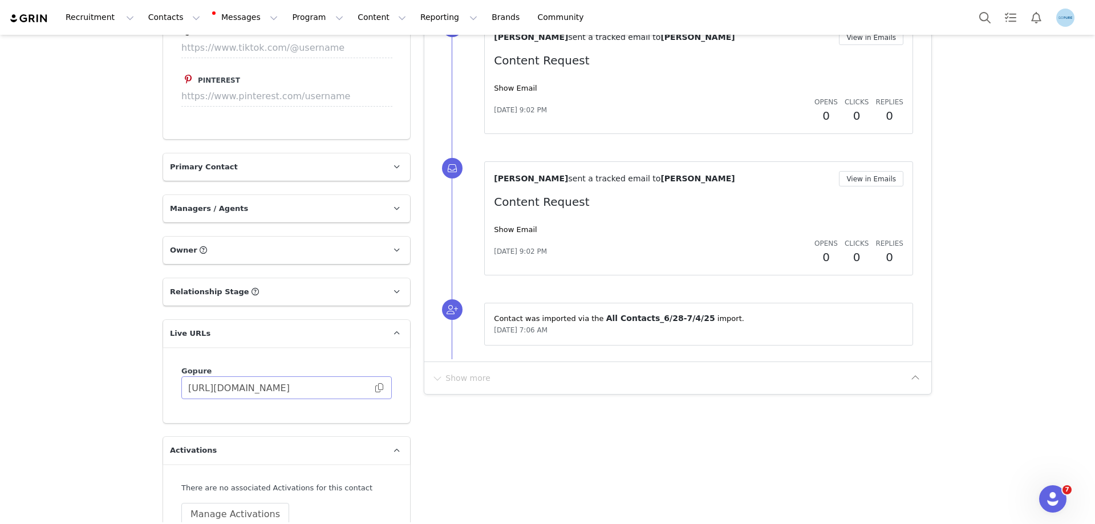
click at [374, 384] on body "Recruitment Recruitment Creator Search Curated Lists Landing Pages Web Extensio…" at bounding box center [547, 262] width 1095 height 524
drag, startPoint x: 376, startPoint y: 387, endPoint x: 431, endPoint y: 403, distance: 57.0
click at [376, 388] on span at bounding box center [378, 388] width 11 height 0
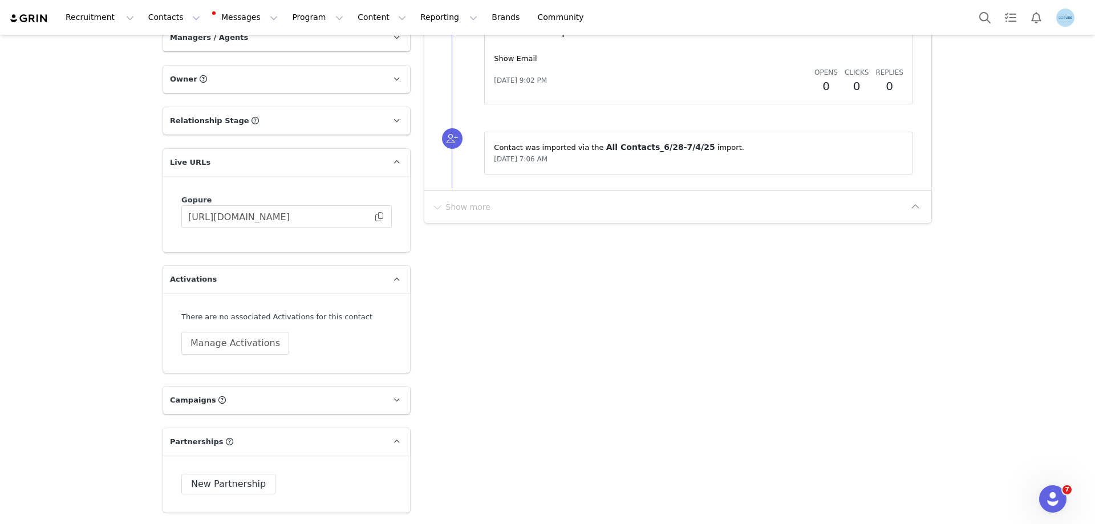
scroll to position [1768, 0]
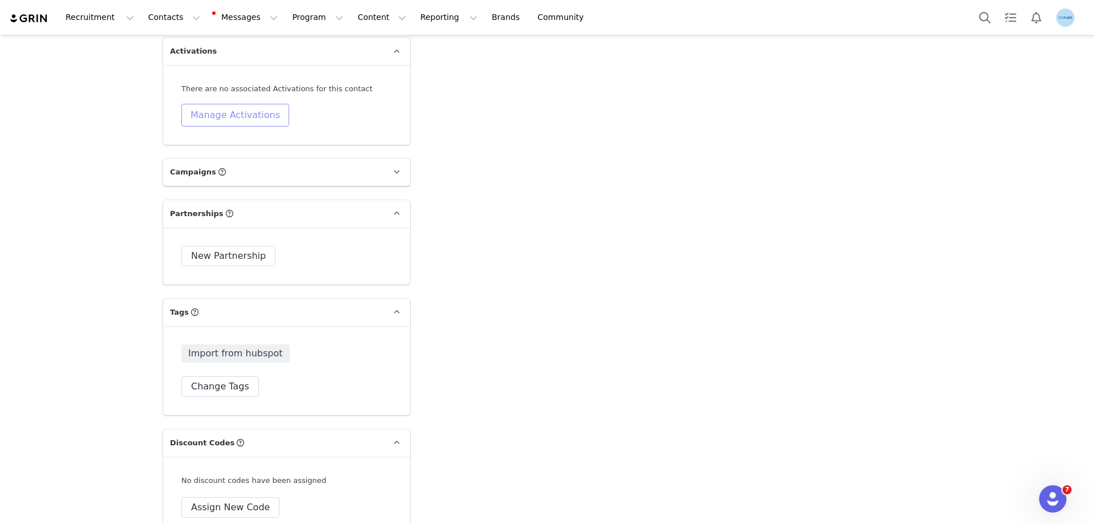
click at [233, 120] on button "Manage Activations" at bounding box center [235, 115] width 108 height 23
click at [217, 160] on div "Select Activation" at bounding box center [199, 159] width 111 height 17
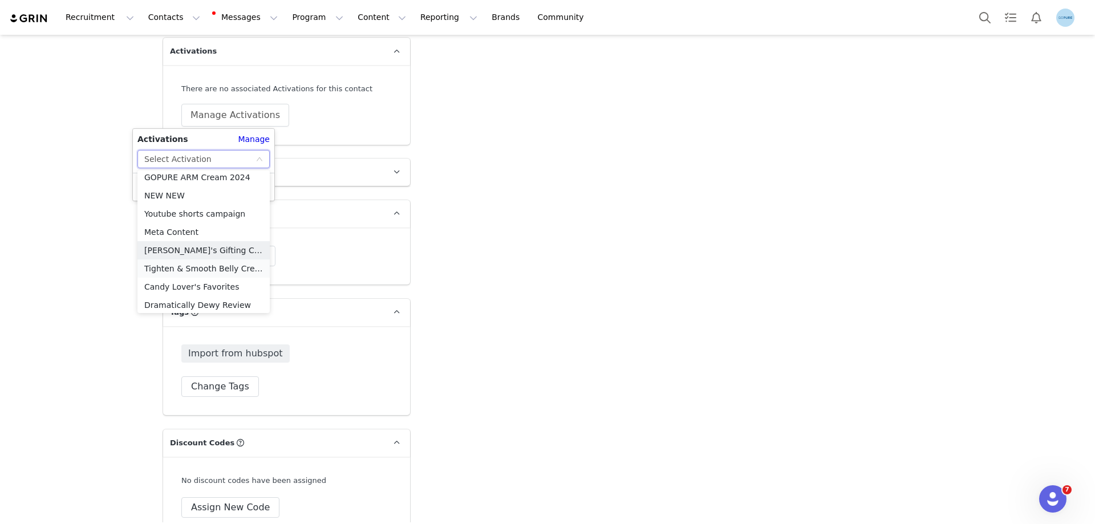
scroll to position [464, 0]
click at [177, 230] on li "Meta Content" at bounding box center [203, 229] width 132 height 18
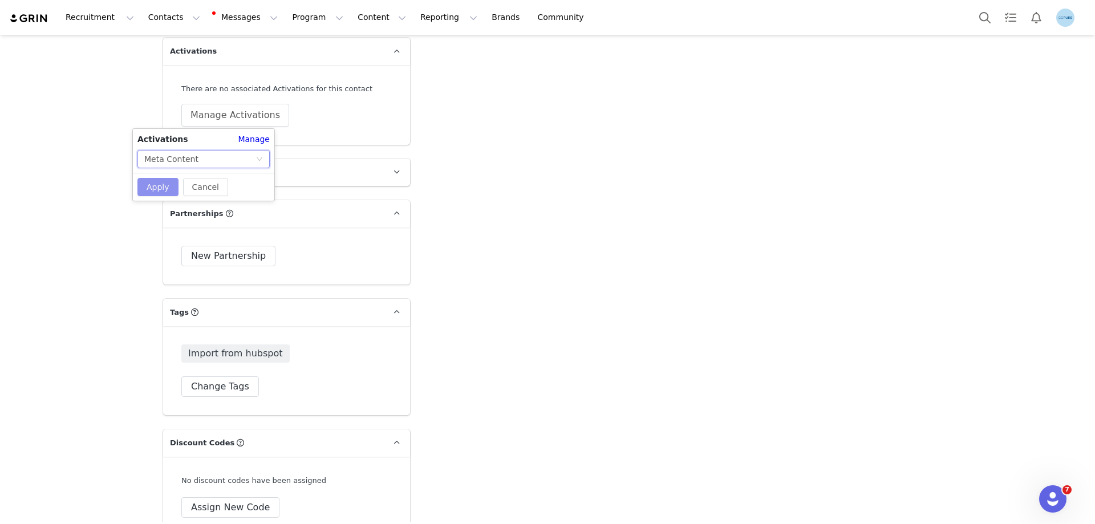
click at [165, 189] on button "Apply" at bounding box center [157, 187] width 41 height 18
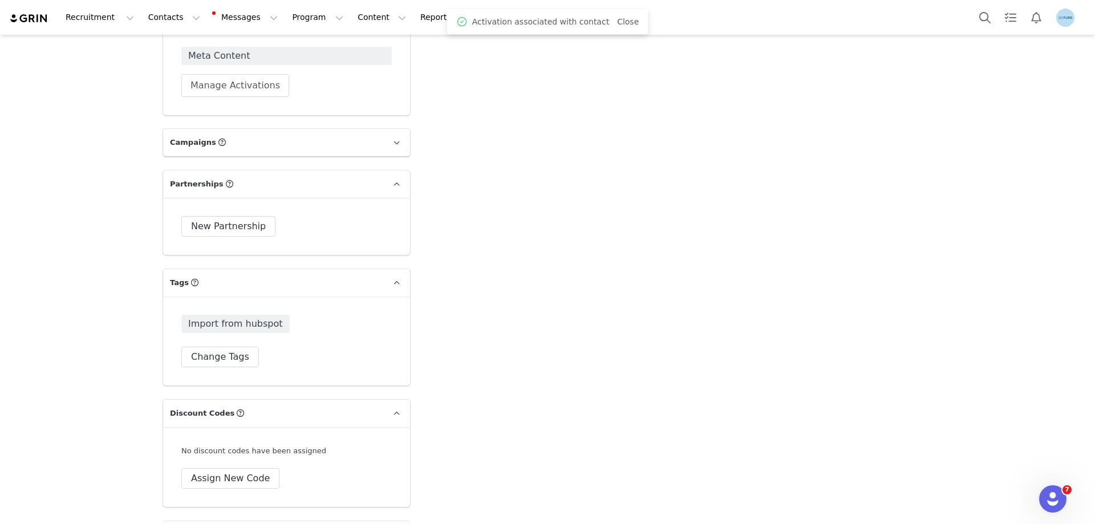
scroll to position [1825, 0]
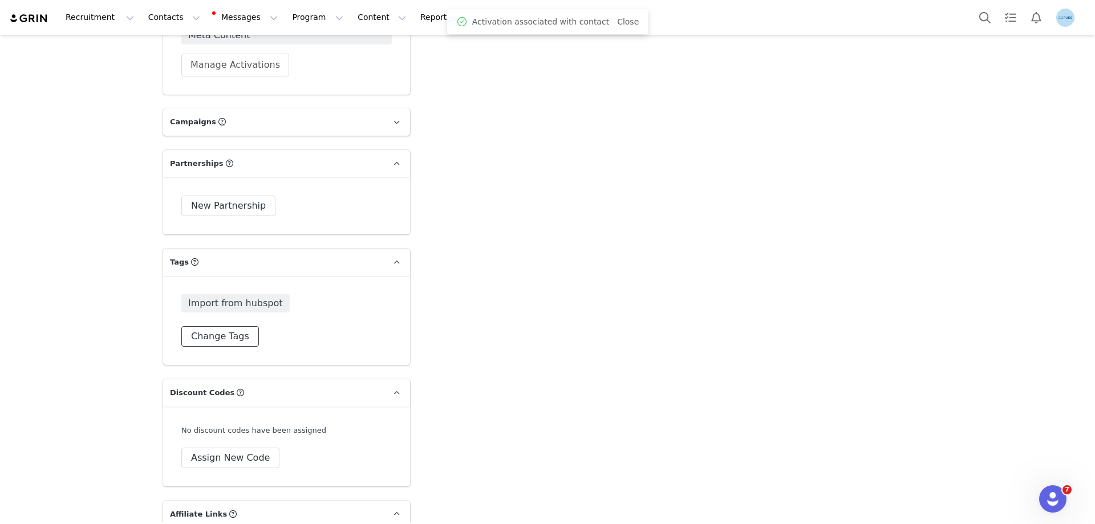
click at [229, 338] on button "Change Tags" at bounding box center [220, 336] width 78 height 21
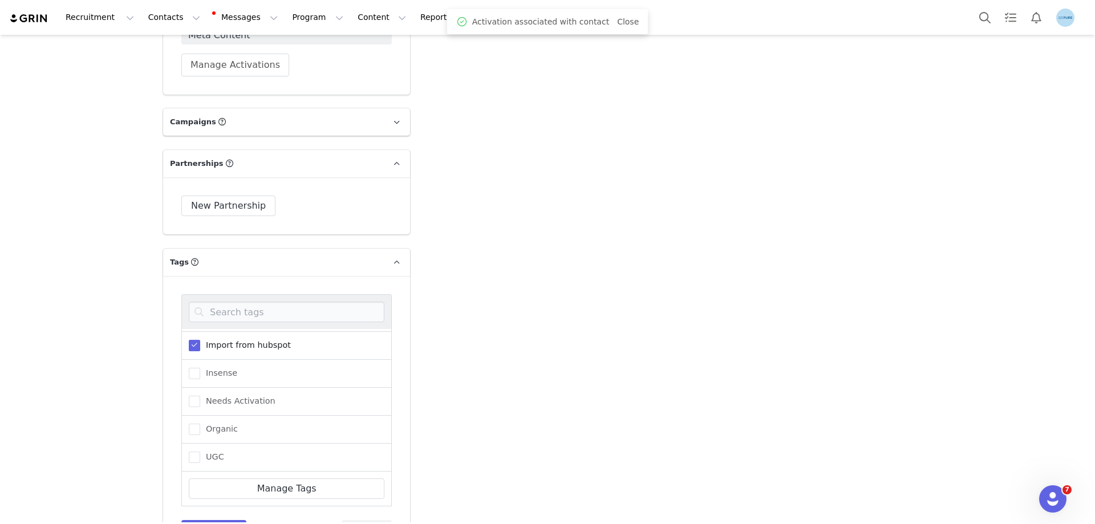
scroll to position [114, 0]
click at [246, 399] on span "Needs Activation" at bounding box center [237, 396] width 75 height 11
click at [200, 391] on input "Needs Activation" at bounding box center [200, 391] width 0 height 0
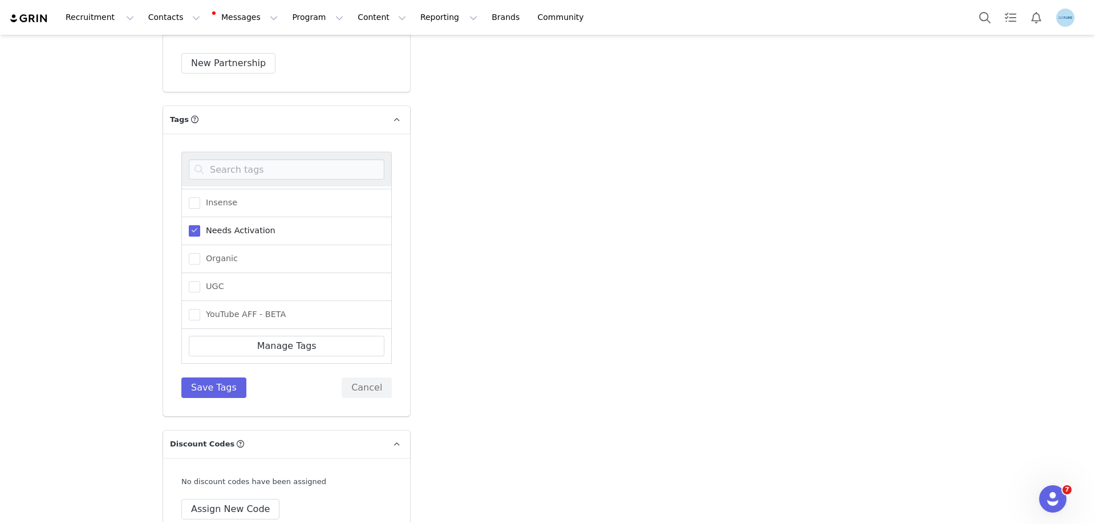
scroll to position [1996, 0]
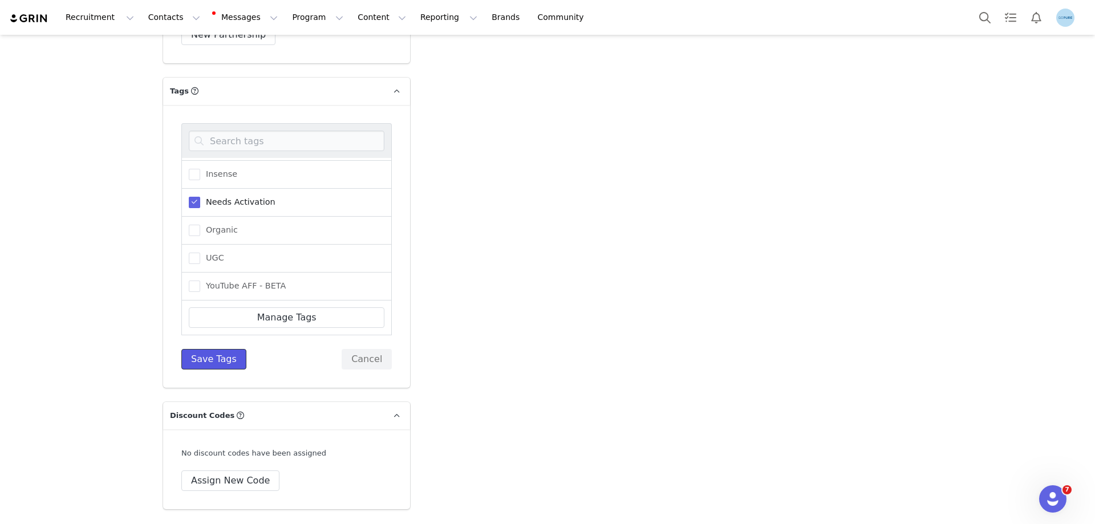
click at [209, 361] on button "Save Tags" at bounding box center [213, 359] width 65 height 21
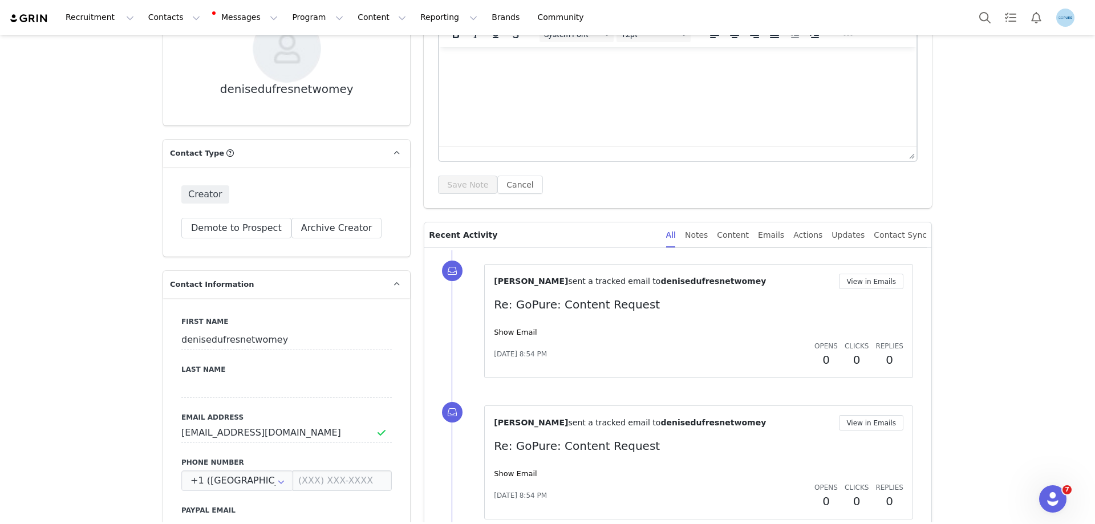
scroll to position [171, 0]
click at [208, 335] on input "denisedufresnetwomey" at bounding box center [286, 339] width 210 height 21
paste input "Denise DuFresne"
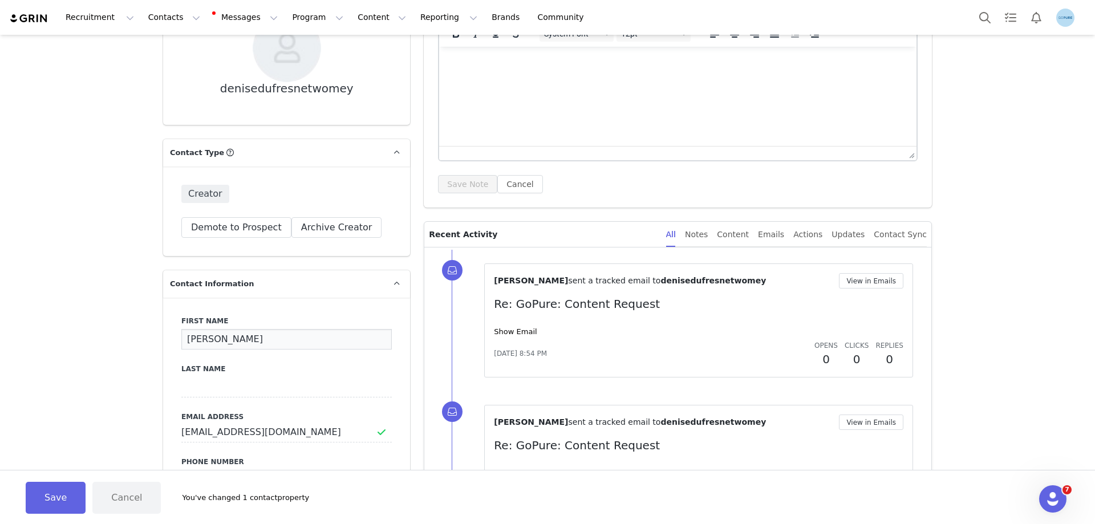
click at [230, 342] on input "Denise DuFresne" at bounding box center [286, 339] width 210 height 21
click at [230, 342] on input "[PERSON_NAME]" at bounding box center [286, 339] width 210 height 21
type input "Denise"
click at [189, 384] on input at bounding box center [286, 387] width 210 height 21
paste input "DuFresne"
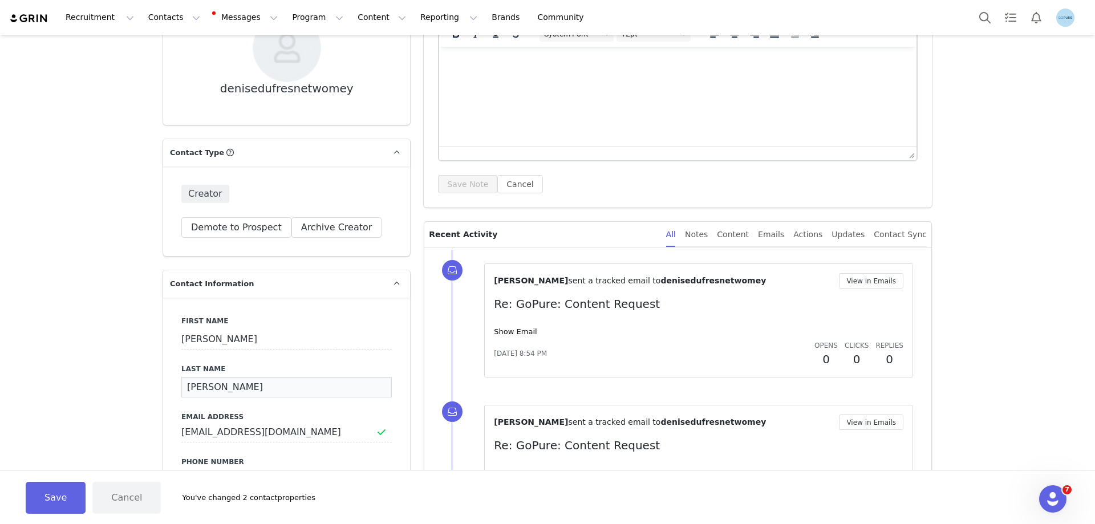
type input "DuFresne"
click at [66, 514] on div "Save Cancel You've changed 2 contact properties" at bounding box center [547, 497] width 1095 height 54
click at [71, 503] on button "Save" at bounding box center [56, 498] width 60 height 32
type input "Denise"
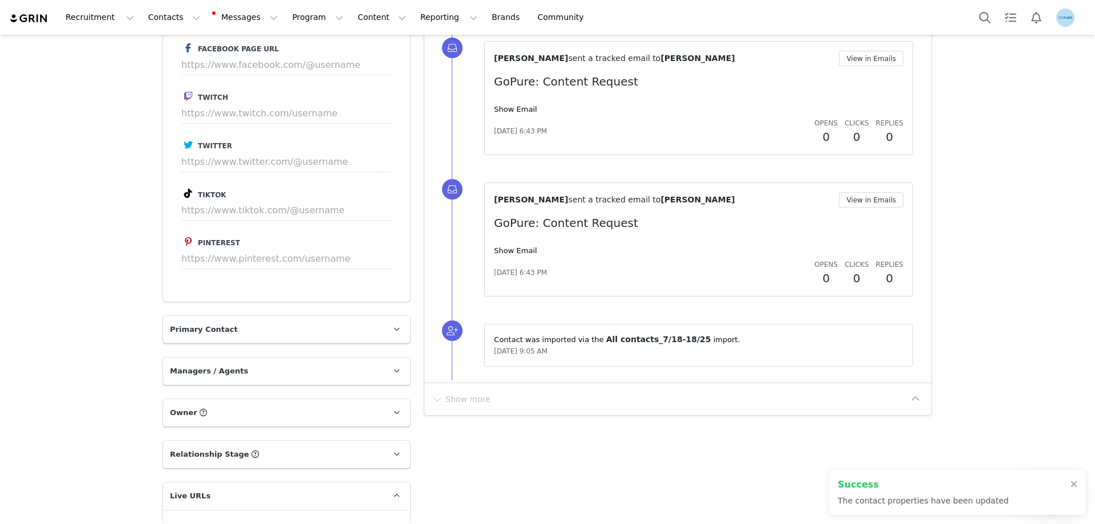
scroll to position [1369, 0]
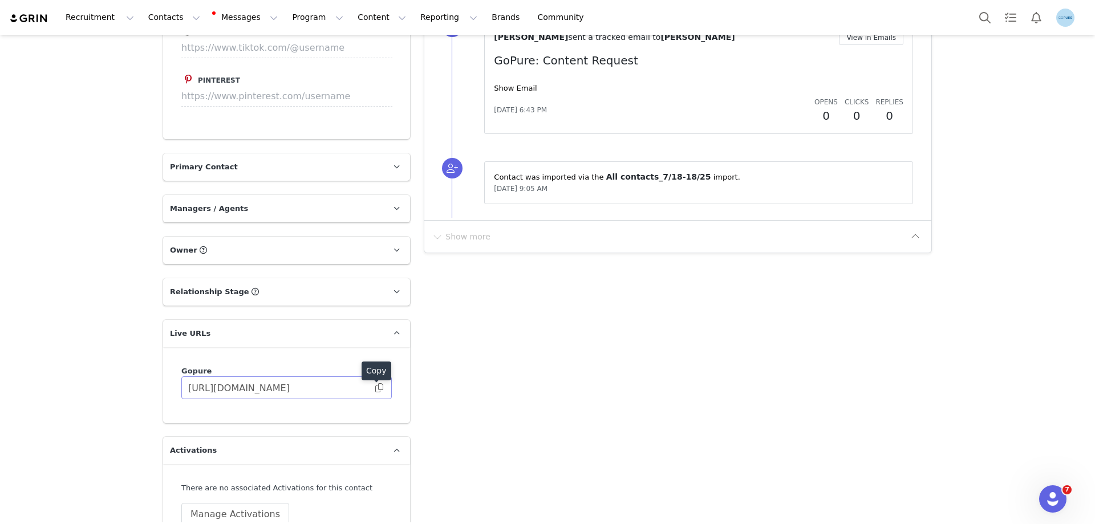
click at [377, 388] on span at bounding box center [378, 388] width 11 height 0
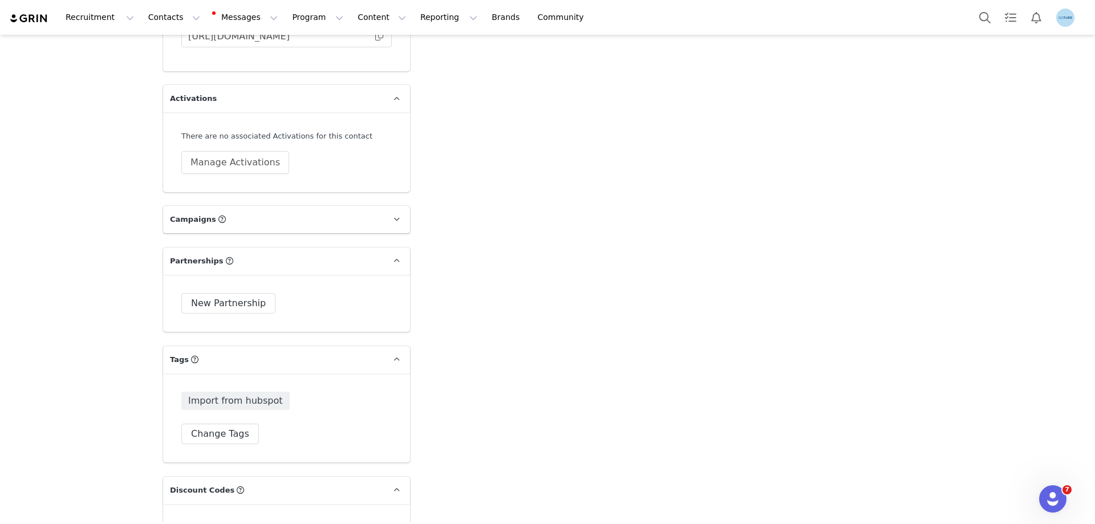
scroll to position [1825, 0]
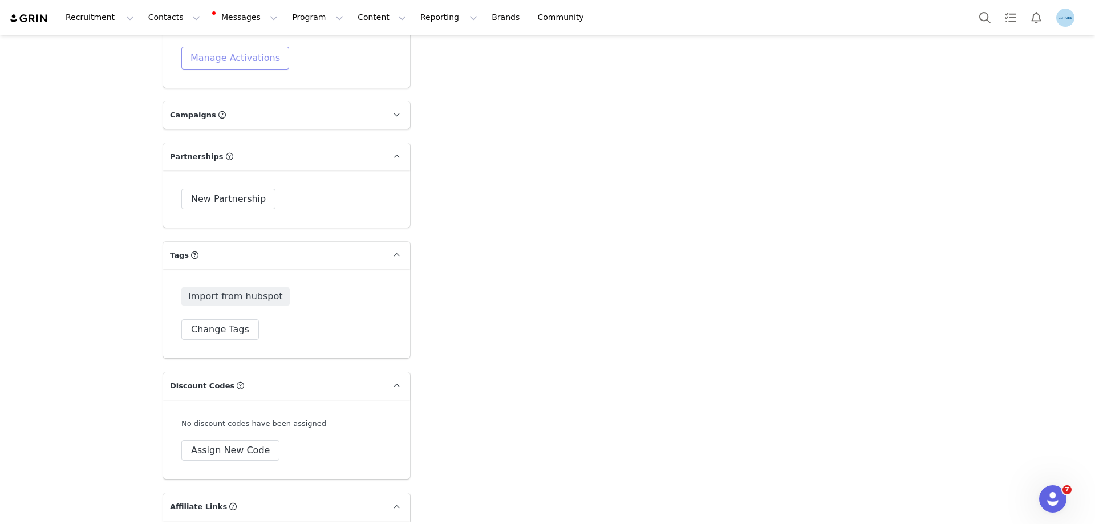
click at [196, 56] on button "Manage Activations" at bounding box center [235, 58] width 108 height 23
click at [197, 99] on div "Select Activation" at bounding box center [177, 102] width 67 height 17
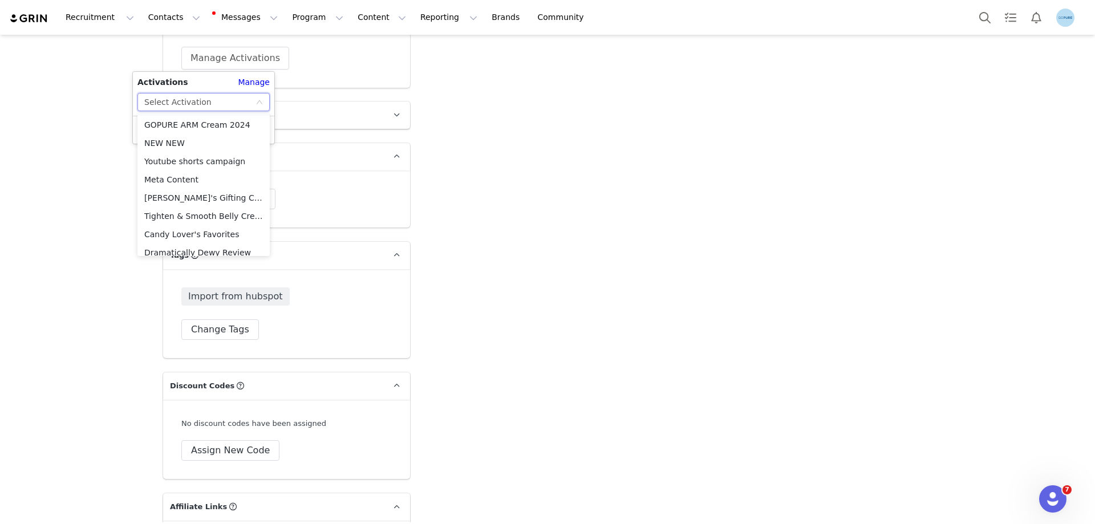
scroll to position [464, 0]
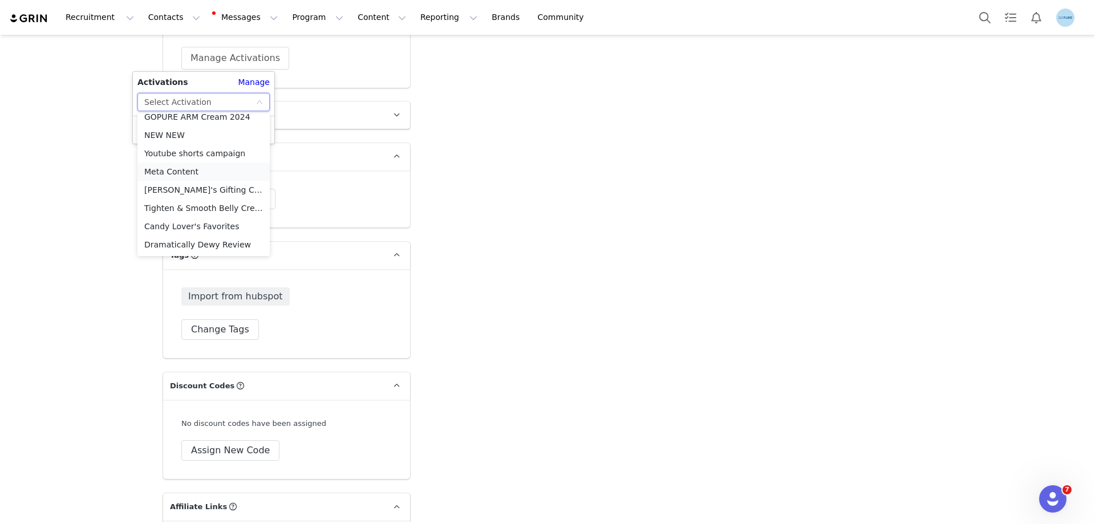
click at [179, 168] on li "Meta Content" at bounding box center [203, 172] width 132 height 18
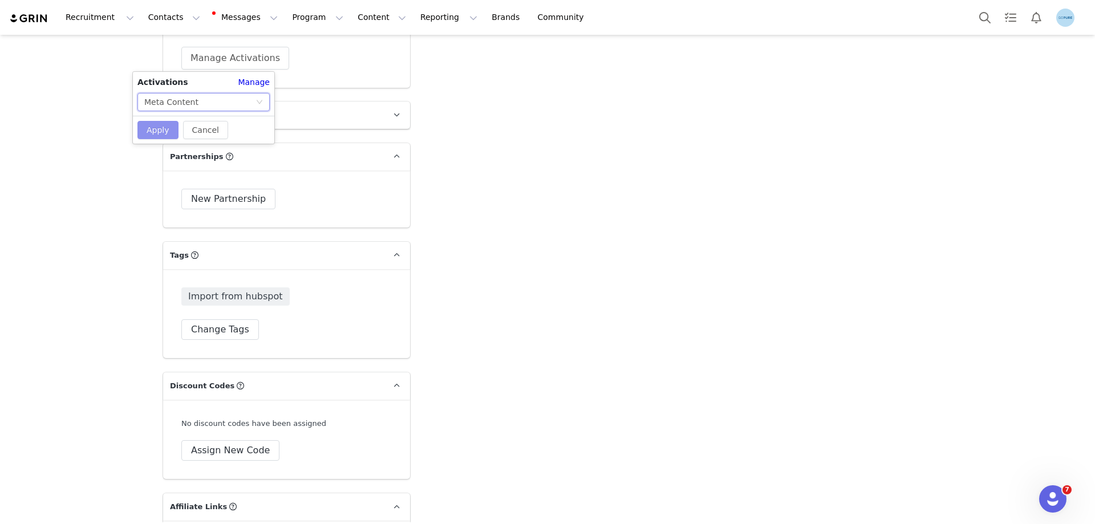
click at [155, 128] on button "Apply" at bounding box center [157, 130] width 41 height 18
click at [220, 331] on button "Change Tags" at bounding box center [220, 329] width 78 height 21
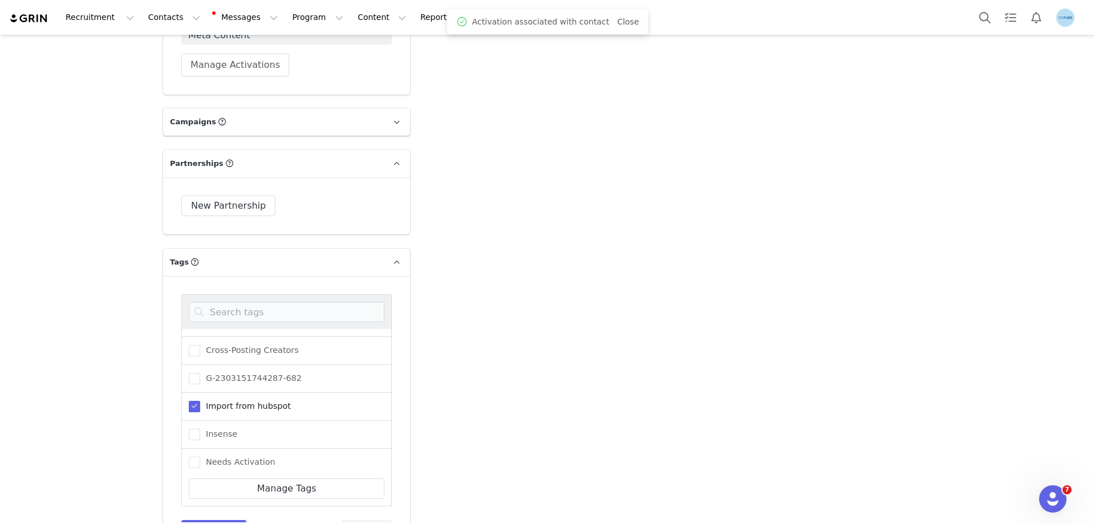
scroll to position [140, 0]
click at [241, 372] on span "Needs Activation" at bounding box center [237, 373] width 75 height 11
click at [200, 368] on input "Needs Activation" at bounding box center [200, 368] width 0 height 0
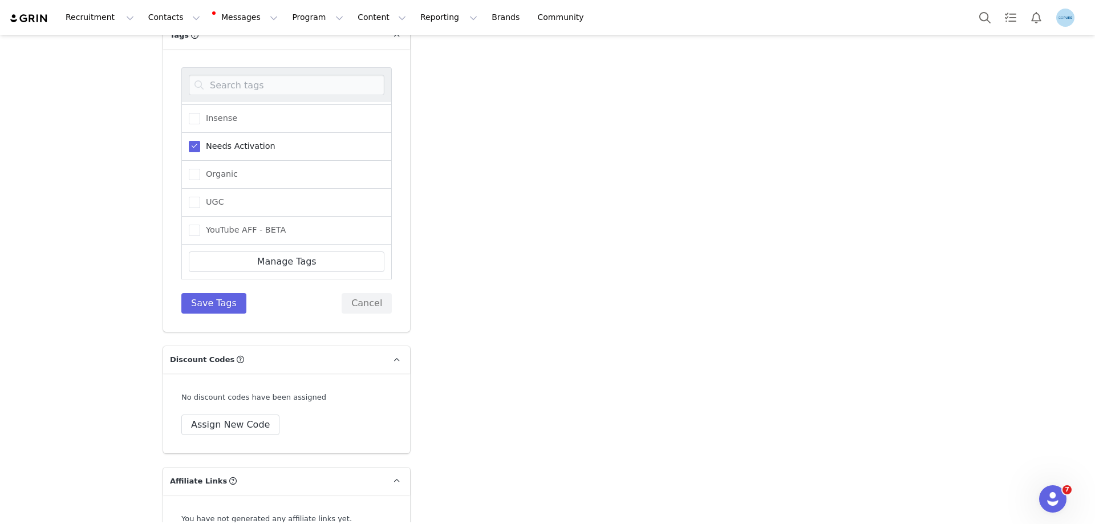
scroll to position [2053, 0]
click at [216, 307] on button "Save Tags" at bounding box center [213, 302] width 65 height 21
